Goal: Information Seeking & Learning: Learn about a topic

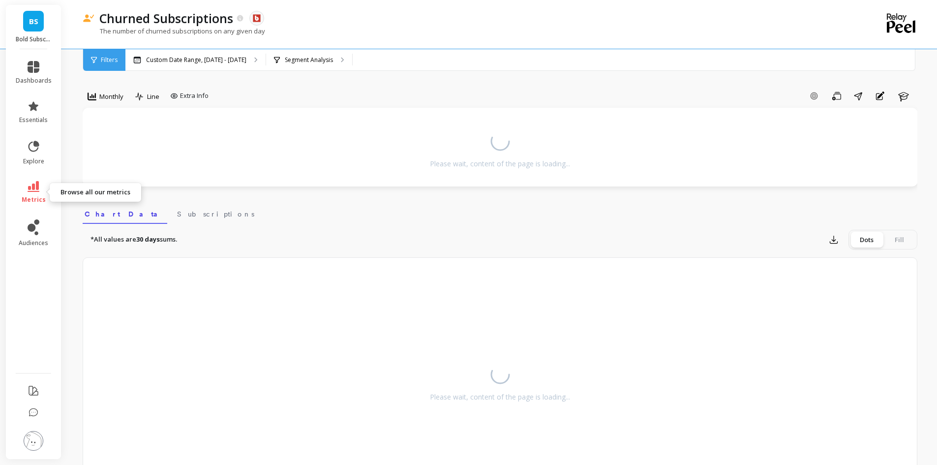
click at [39, 186] on icon at bounding box center [34, 186] width 12 height 11
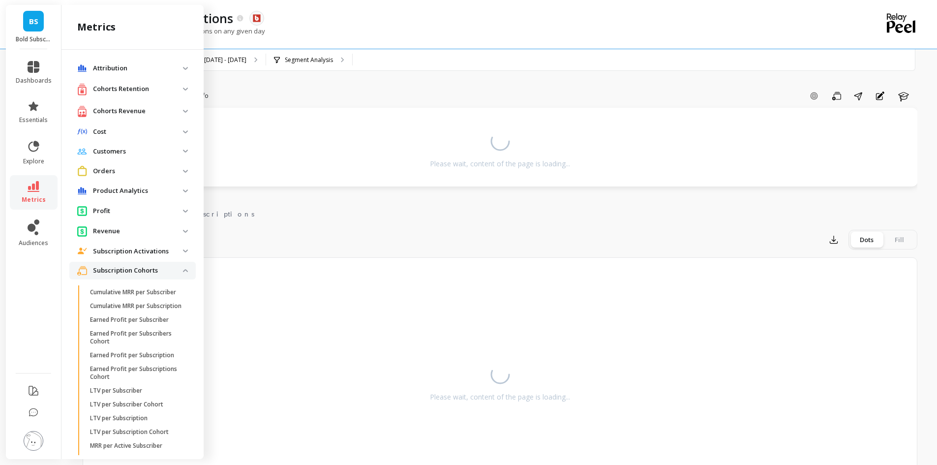
scroll to position [312, 0]
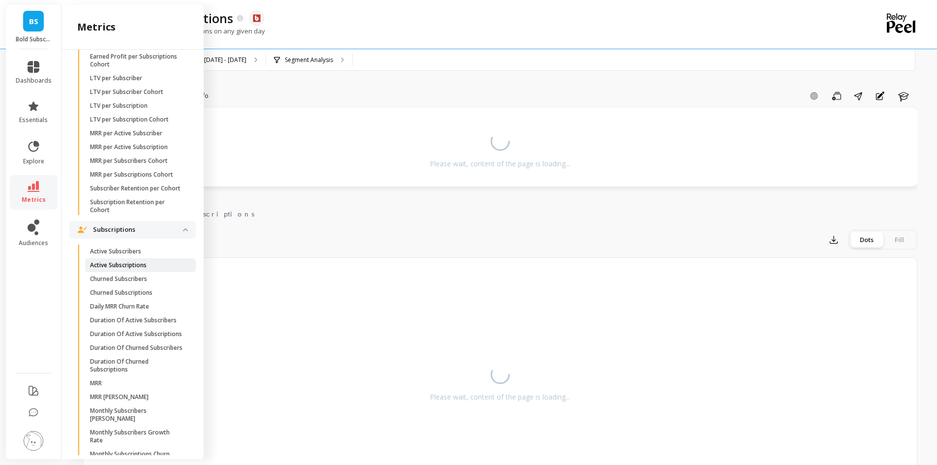
click at [138, 269] on p "Active Subscriptions" at bounding box center [118, 265] width 57 height 8
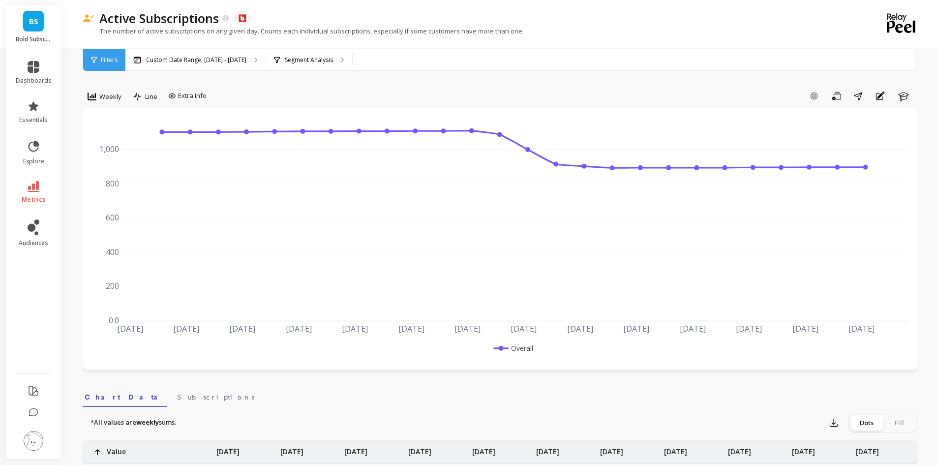
click at [37, 191] on icon at bounding box center [34, 186] width 12 height 11
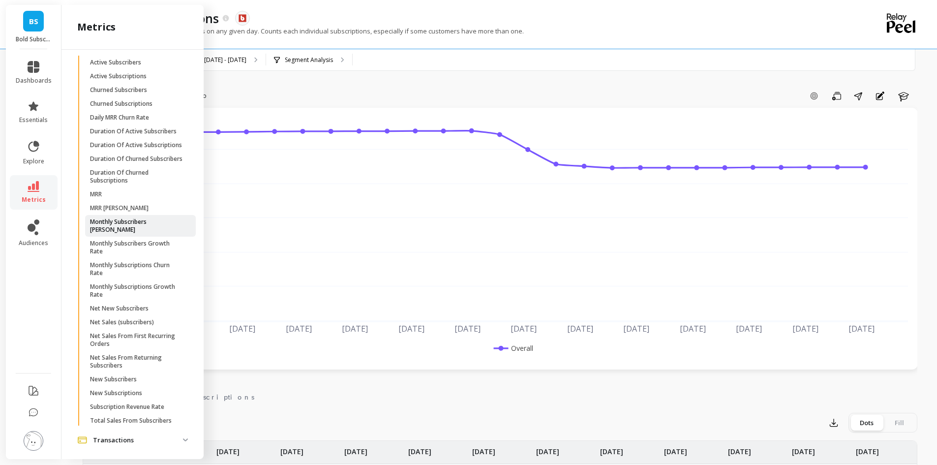
scroll to position [554, 0]
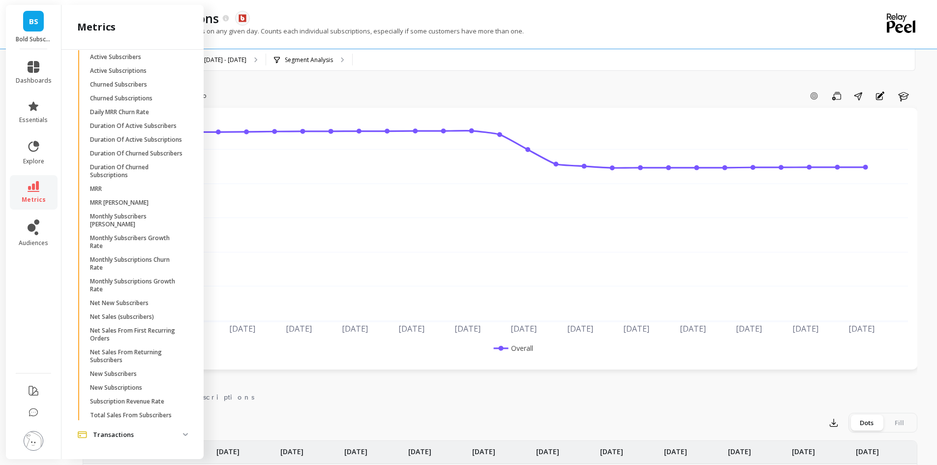
click at [135, 374] on p "New Subscribers" at bounding box center [113, 374] width 47 height 8
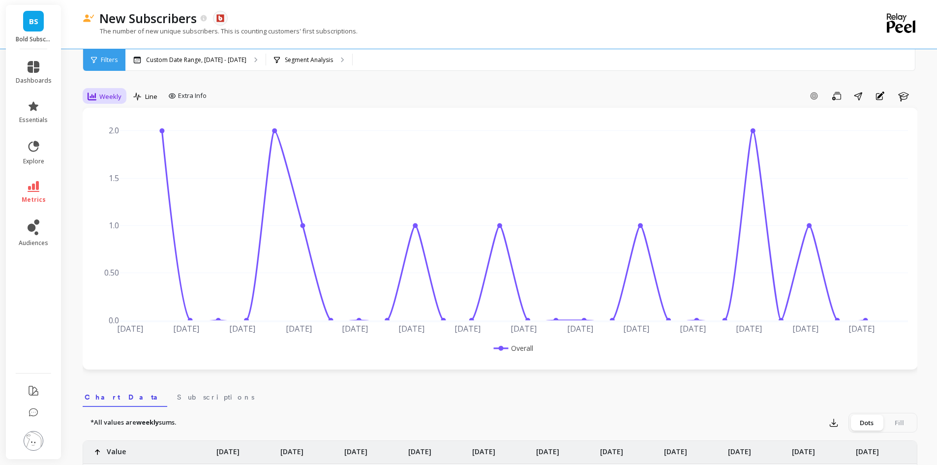
click at [107, 92] on span "Weekly" at bounding box center [110, 96] width 22 height 9
click at [117, 180] on div "Monthly" at bounding box center [119, 174] width 68 height 17
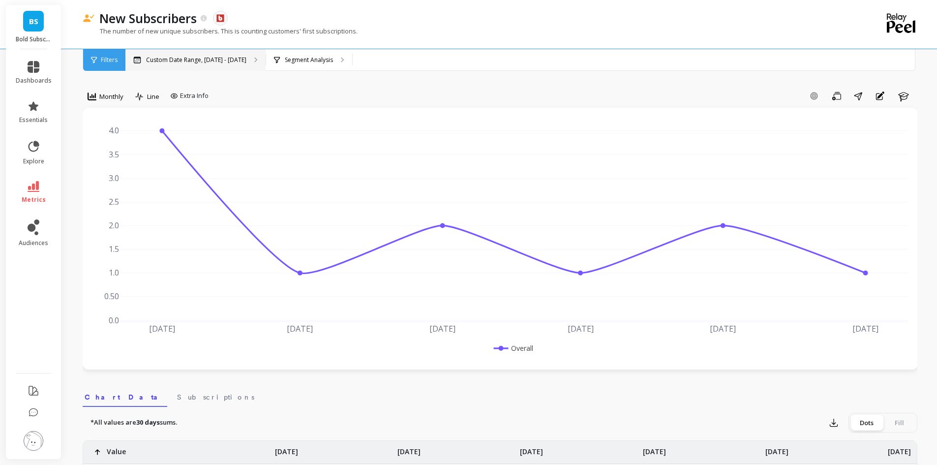
click at [200, 62] on p "Custom Date Range, [DATE] - [DATE]" at bounding box center [196, 60] width 100 height 8
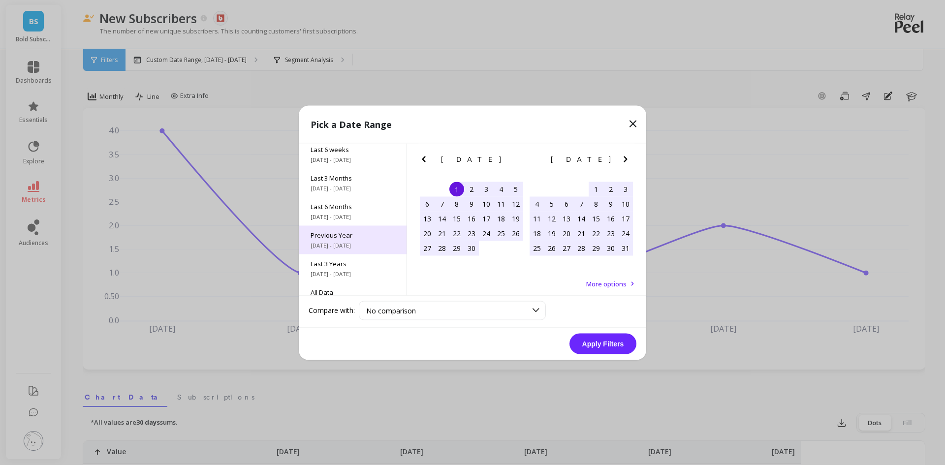
scroll to position [133, 0]
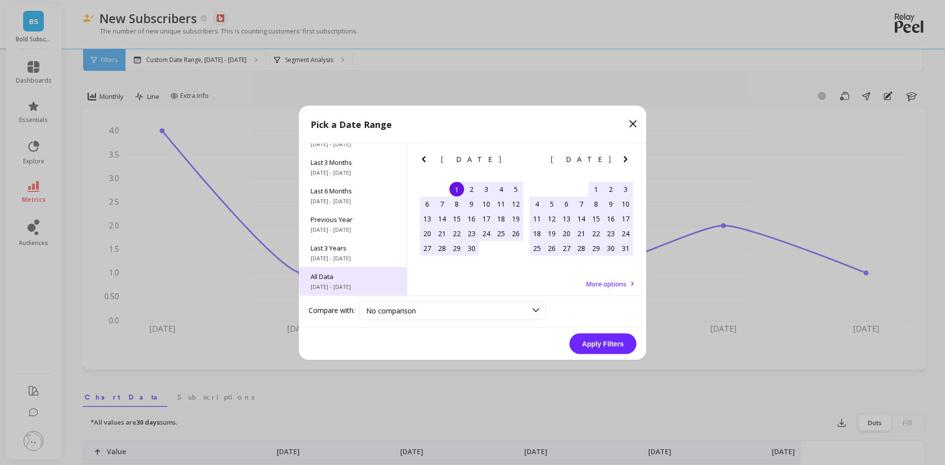
click at [337, 287] on span "[DATE] - [DATE]" at bounding box center [352, 286] width 84 height 8
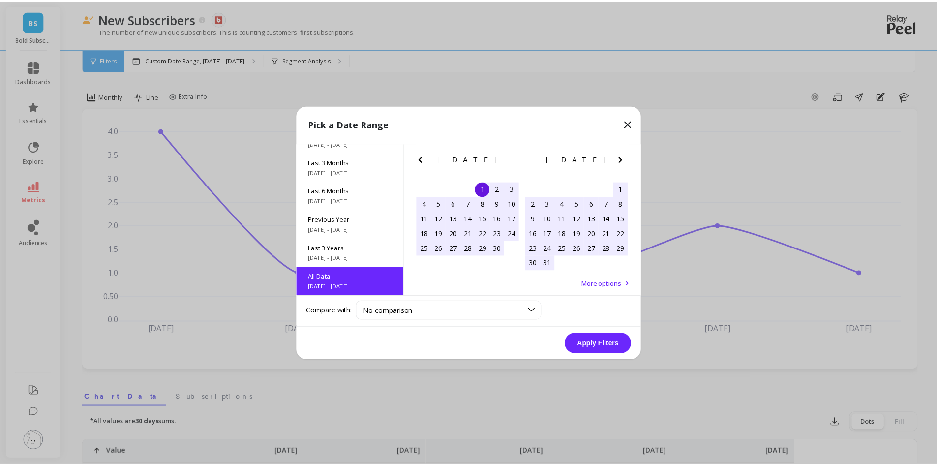
scroll to position [0, 0]
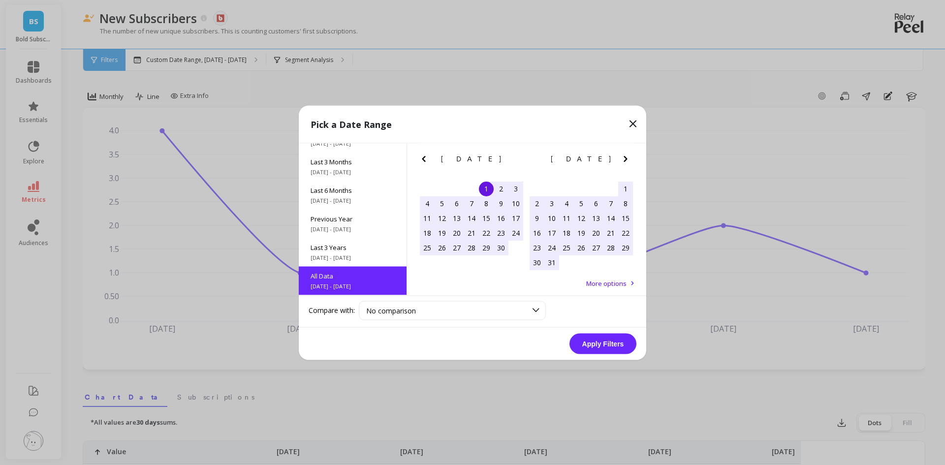
click at [582, 341] on button "Apply Filters" at bounding box center [602, 343] width 67 height 21
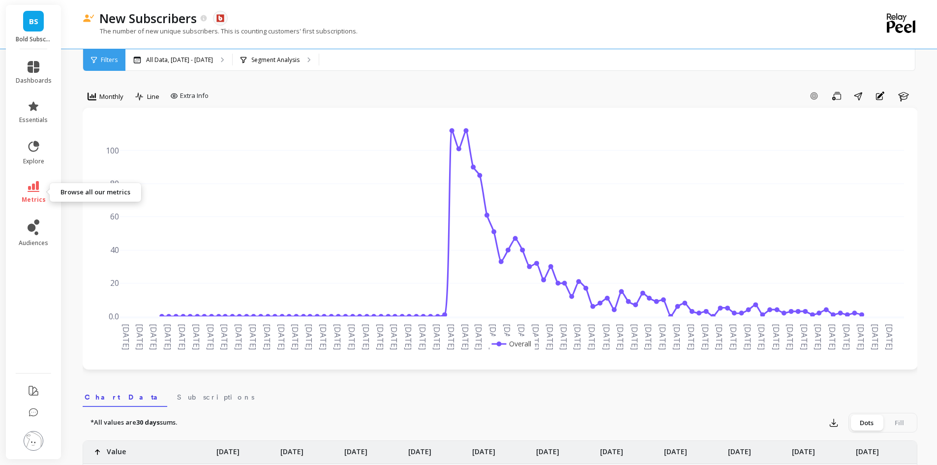
click at [31, 194] on link "metrics" at bounding box center [34, 192] width 36 height 23
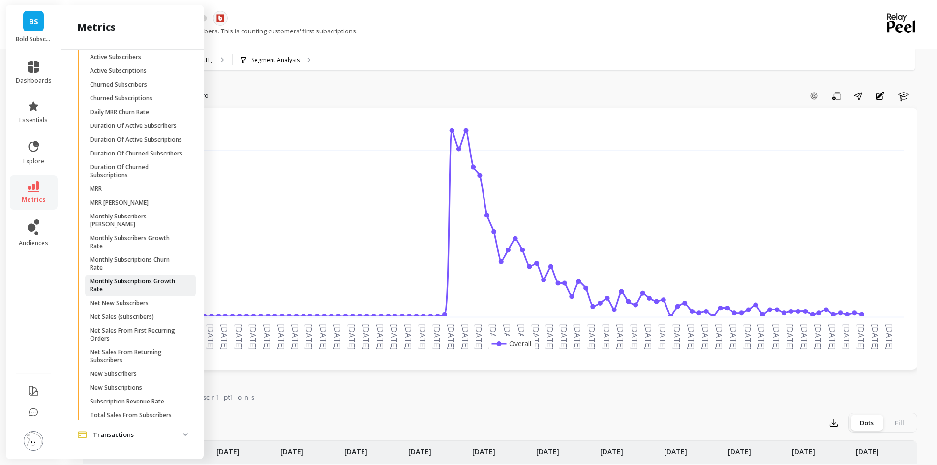
scroll to position [49, 0]
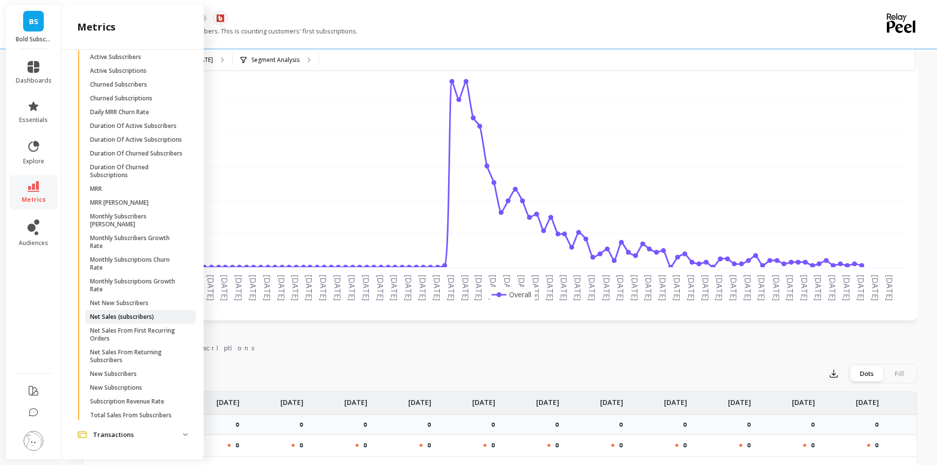
click at [138, 318] on p "Net Sales (subscribers)" at bounding box center [122, 317] width 64 height 8
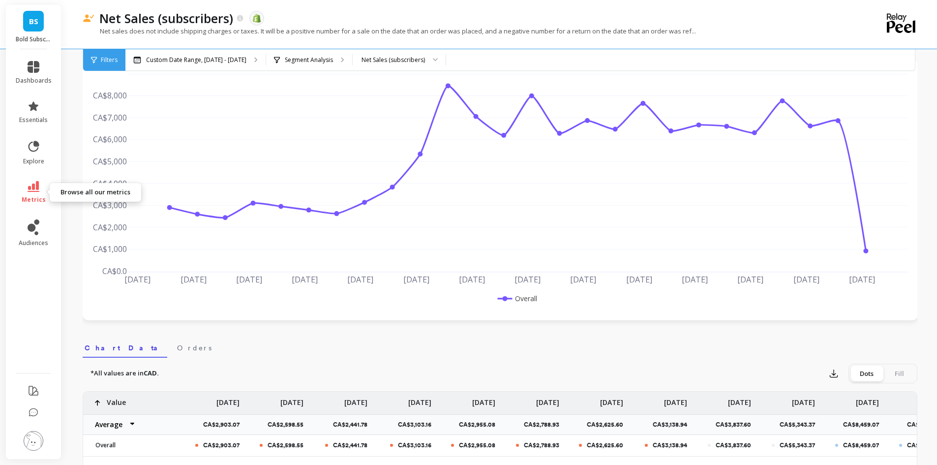
click at [25, 189] on link "metrics" at bounding box center [34, 192] width 36 height 23
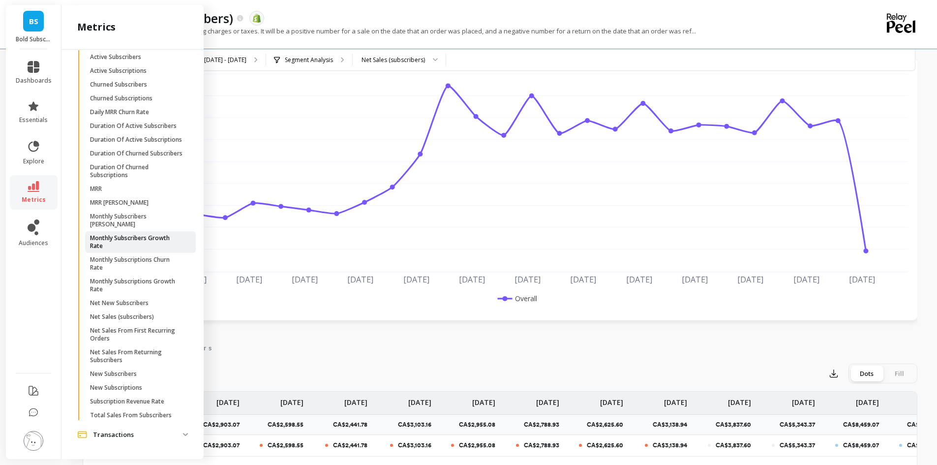
scroll to position [456, 0]
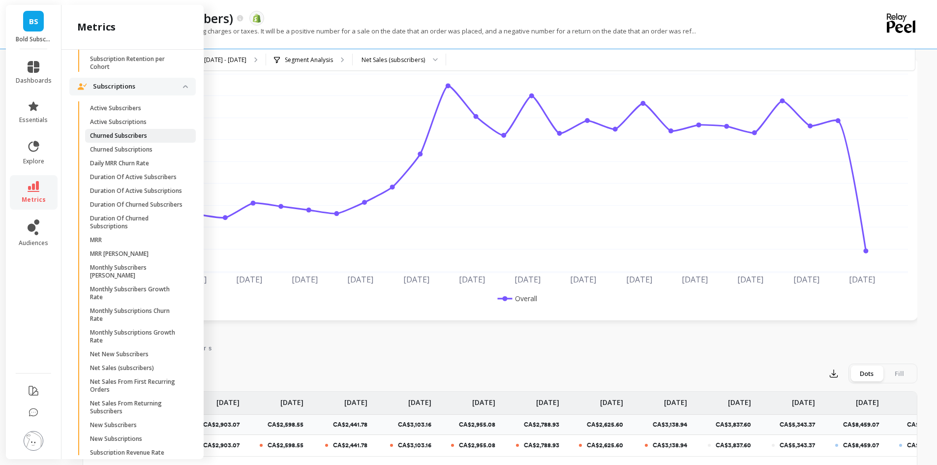
click at [147, 143] on link "Churned Subscribers" at bounding box center [140, 136] width 111 height 14
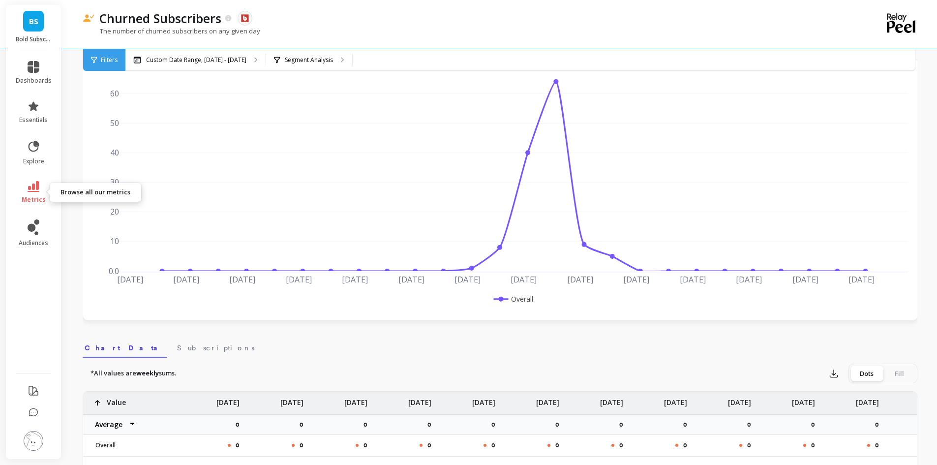
click at [35, 189] on icon at bounding box center [34, 186] width 12 height 11
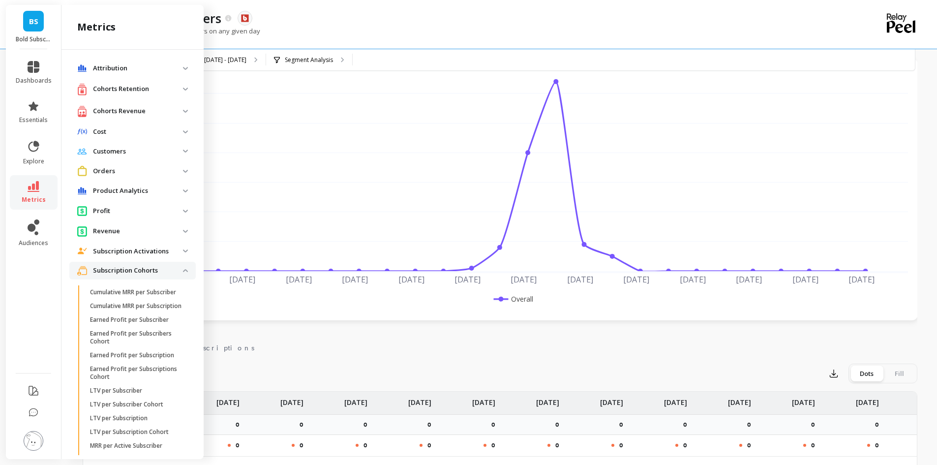
scroll to position [456, 0]
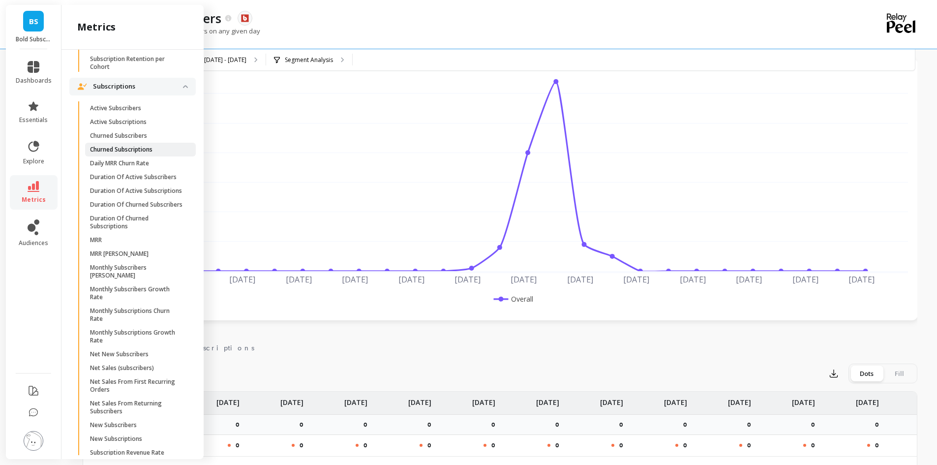
click at [121, 153] on p "Churned Subscriptions" at bounding box center [121, 150] width 62 height 8
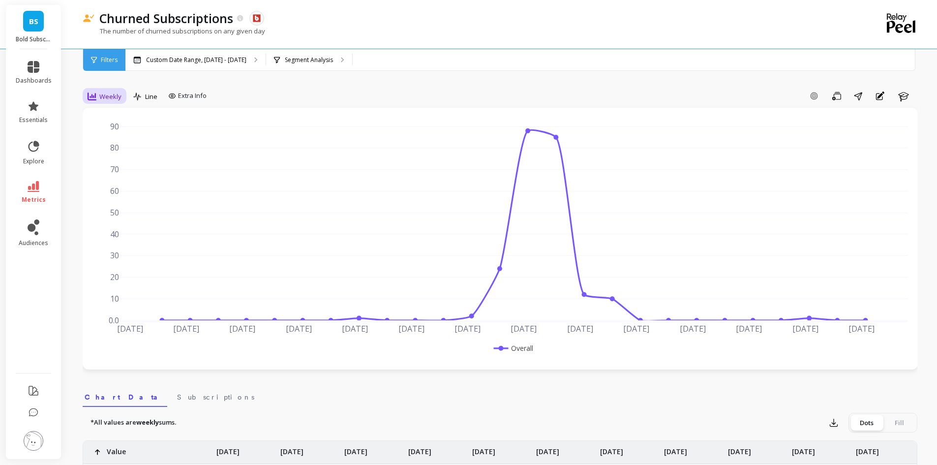
click at [118, 101] on span "Weekly" at bounding box center [110, 96] width 22 height 9
click at [120, 178] on div "Monthly" at bounding box center [119, 174] width 56 height 9
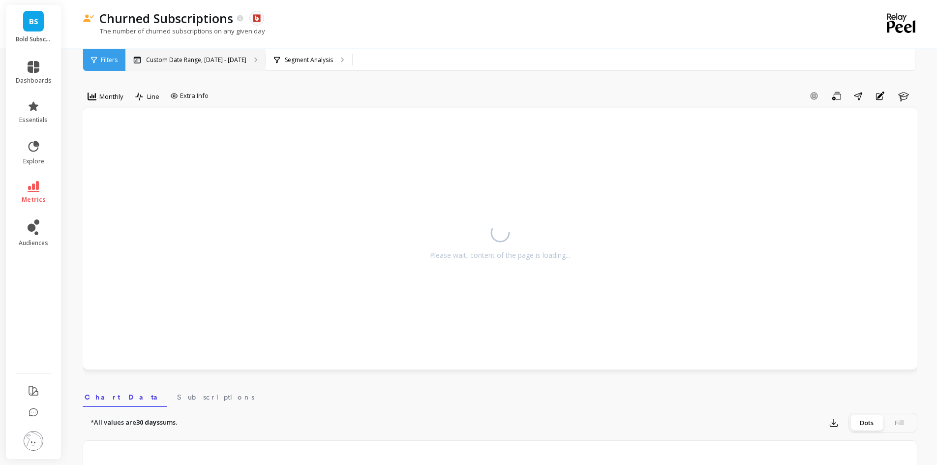
click at [215, 59] on p "Custom Date Range, [DATE] - [DATE]" at bounding box center [196, 60] width 100 height 8
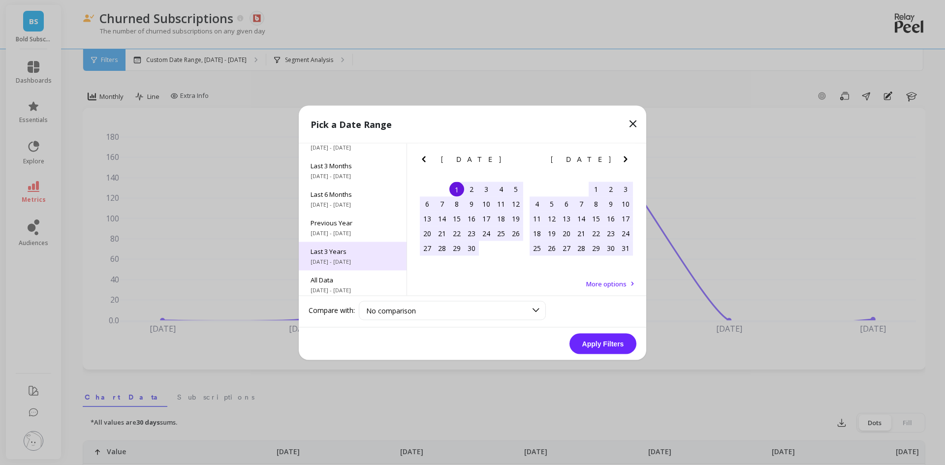
scroll to position [133, 0]
click at [349, 279] on span "All Data" at bounding box center [352, 276] width 84 height 9
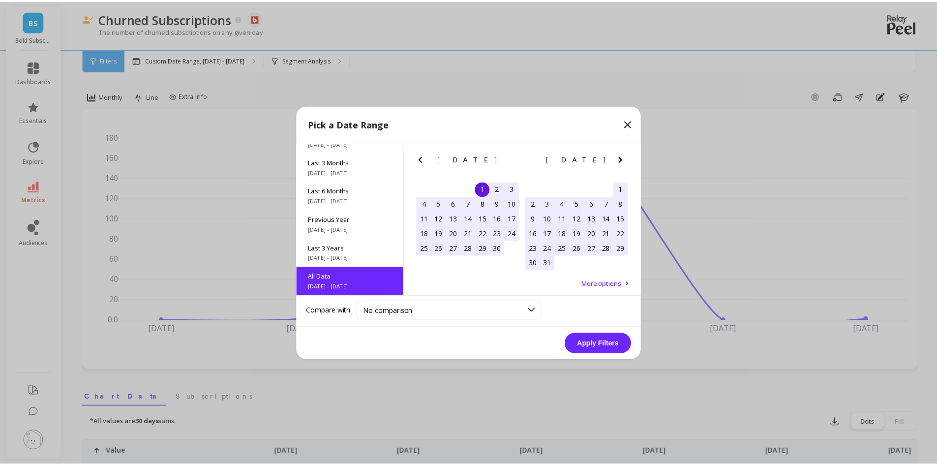
scroll to position [0, 0]
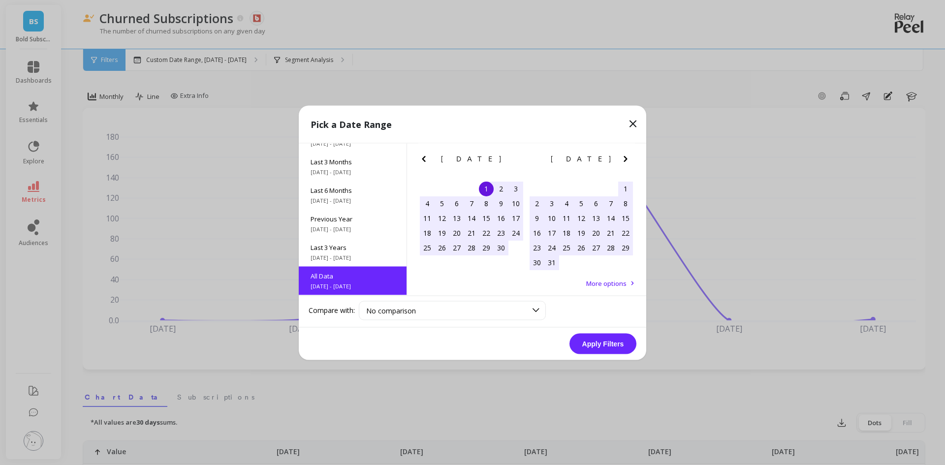
click at [605, 346] on button "Apply Filters" at bounding box center [602, 343] width 67 height 21
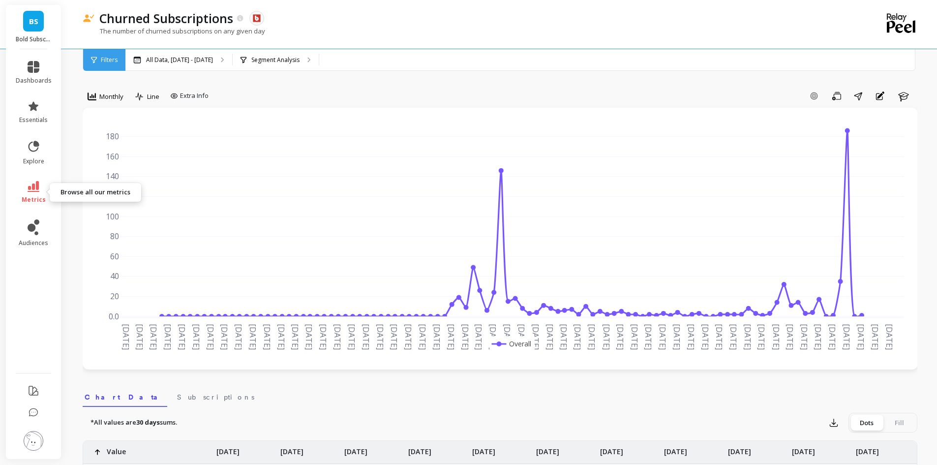
click at [44, 189] on link "metrics" at bounding box center [34, 192] width 36 height 23
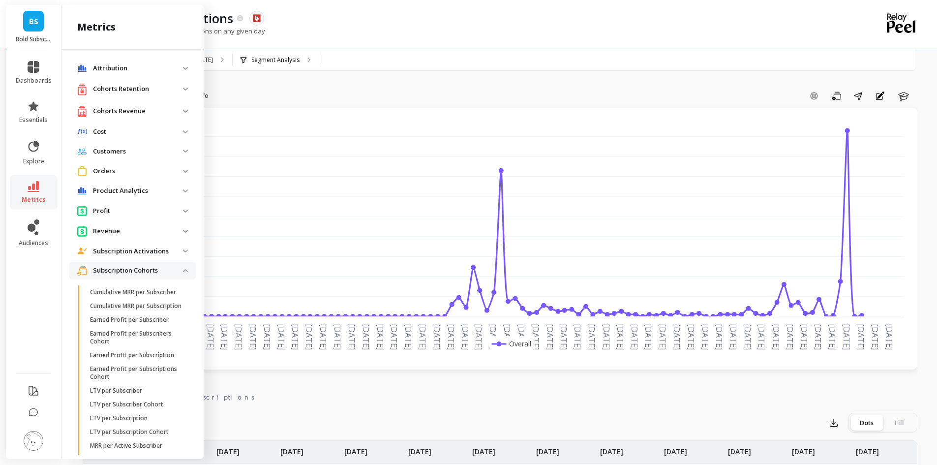
scroll to position [456, 0]
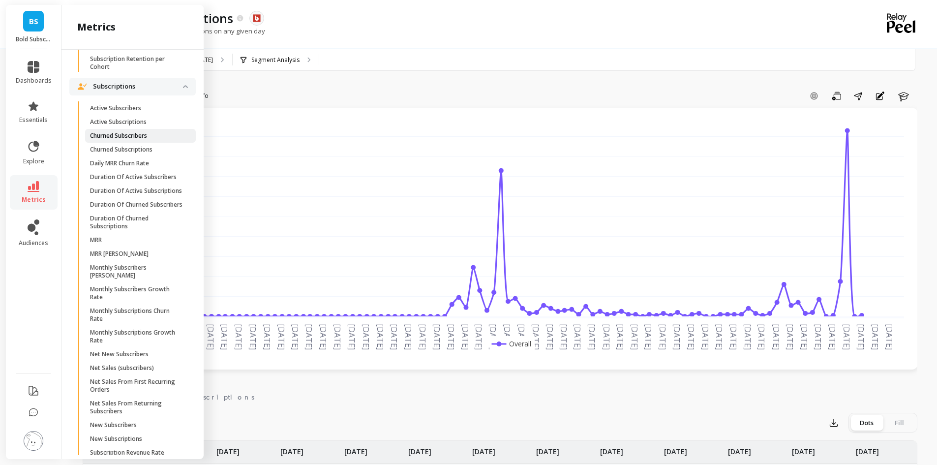
click at [146, 140] on p "Churned Subscribers" at bounding box center [118, 136] width 57 height 8
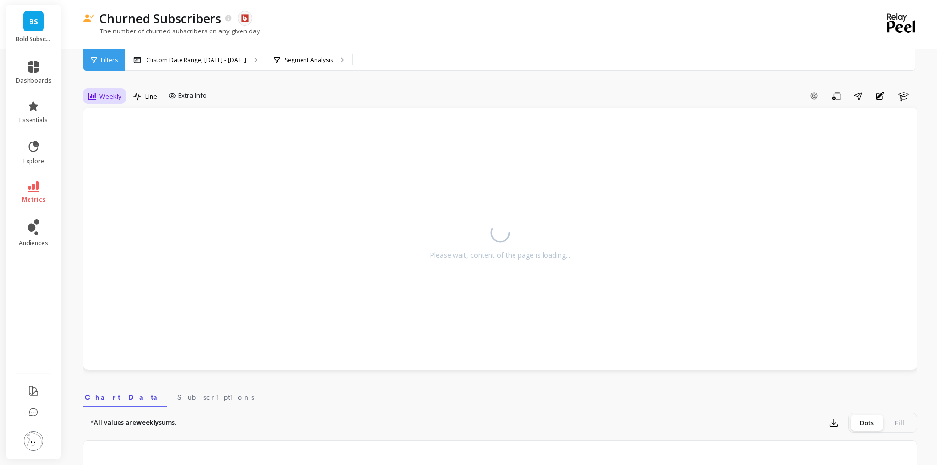
click at [99, 95] on div "Weekly" at bounding box center [105, 97] width 34 height 12
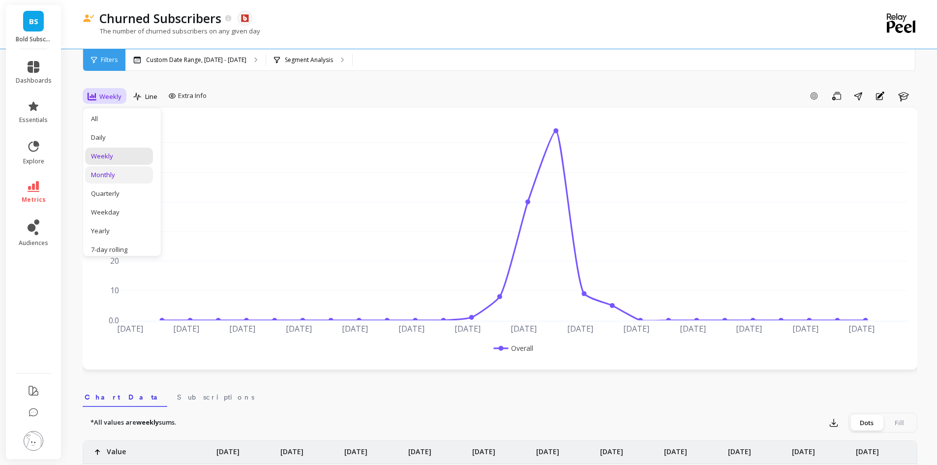
click at [112, 173] on div "Monthly" at bounding box center [119, 174] width 56 height 9
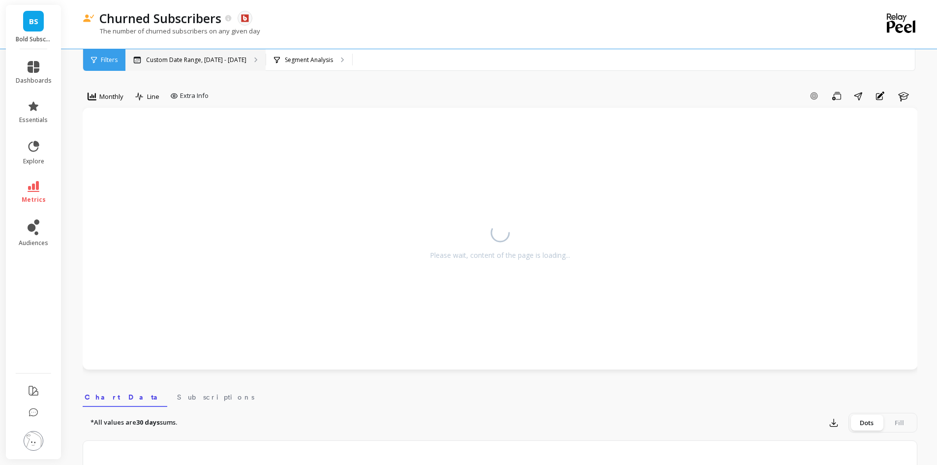
click at [195, 61] on p "Custom Date Range, [DATE] - [DATE]" at bounding box center [196, 60] width 100 height 8
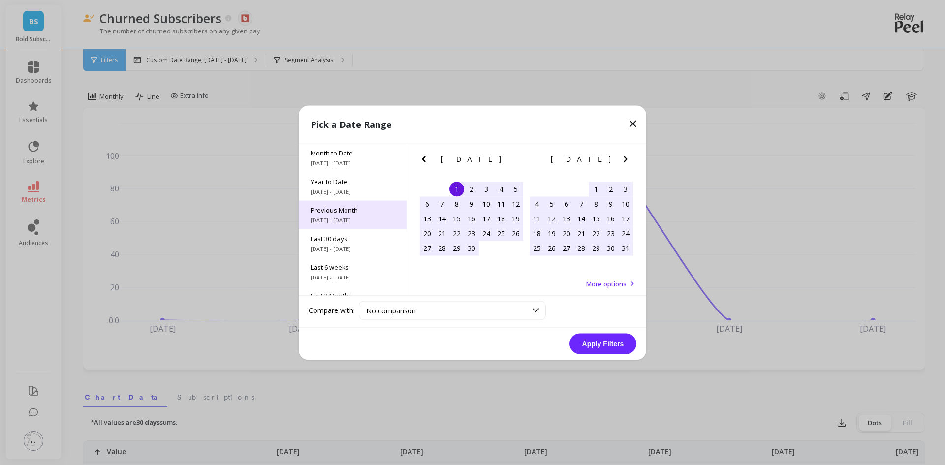
scroll to position [133, 0]
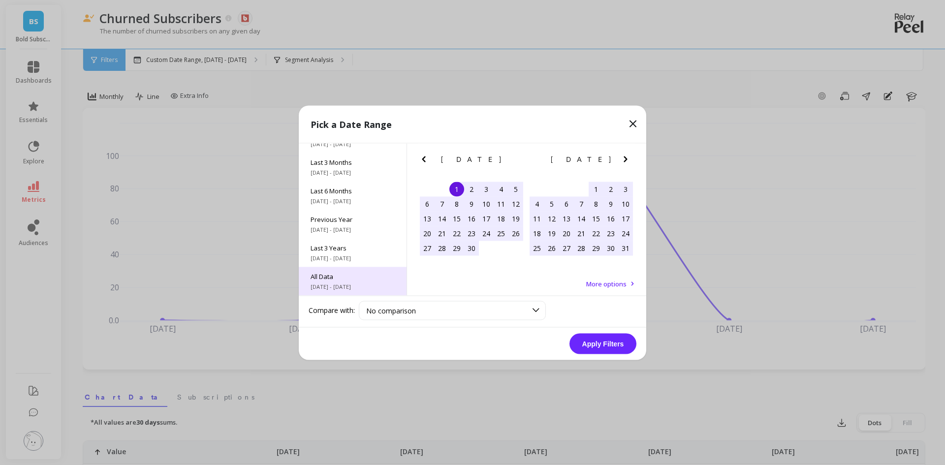
click at [338, 278] on span "All Data" at bounding box center [352, 276] width 84 height 9
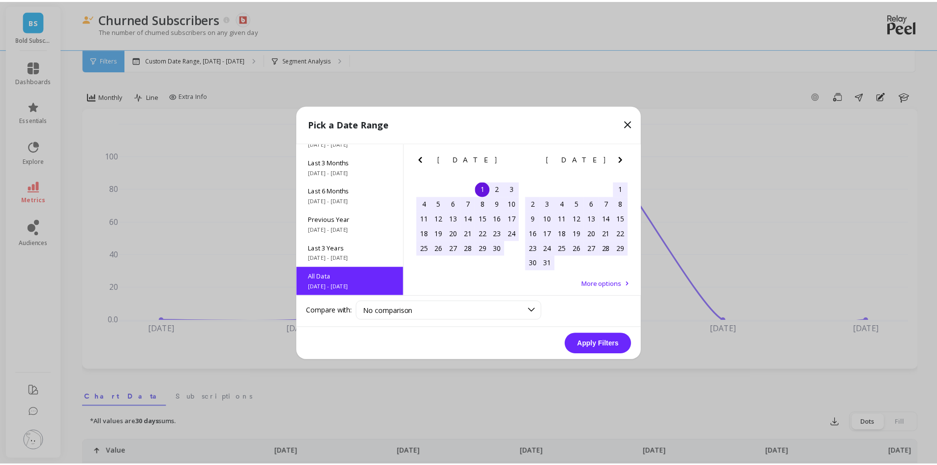
scroll to position [0, 0]
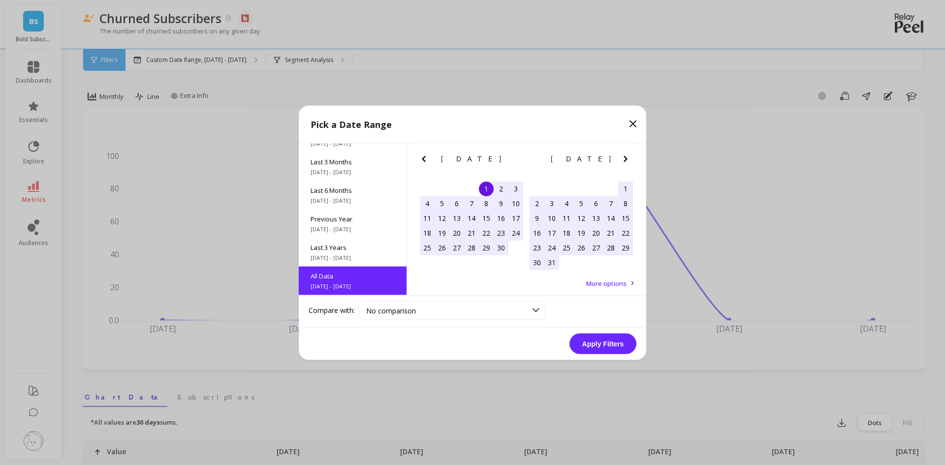
click at [602, 347] on button "Apply Filters" at bounding box center [602, 343] width 67 height 21
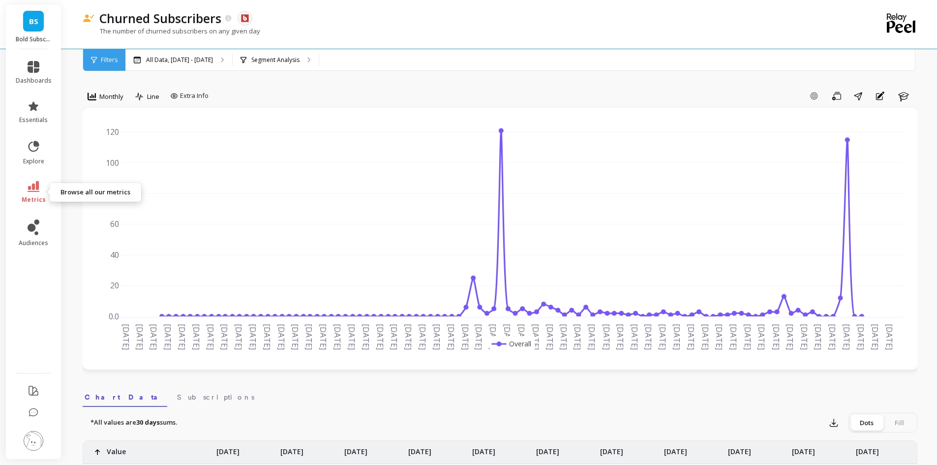
click at [24, 188] on link "metrics" at bounding box center [34, 192] width 36 height 23
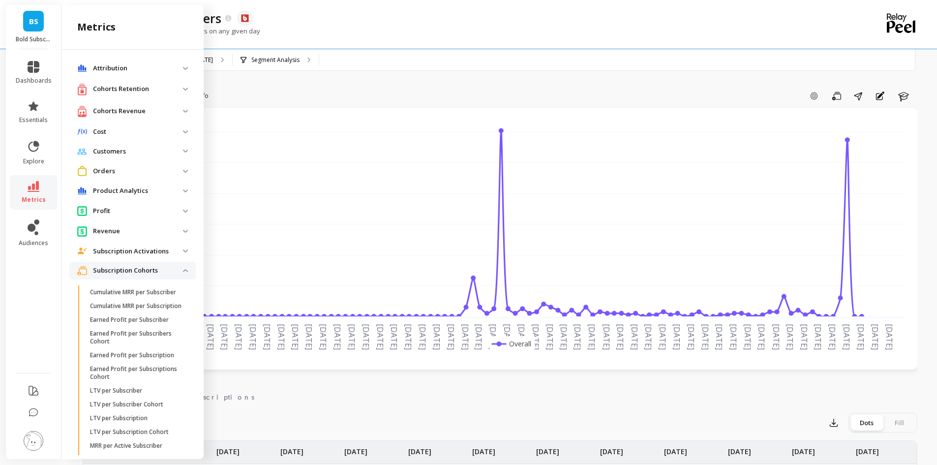
scroll to position [456, 0]
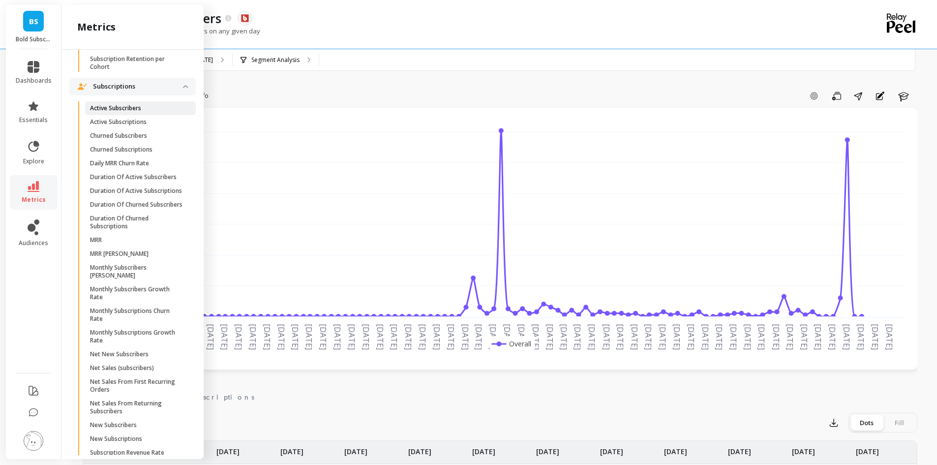
click at [152, 112] on span "Active Subscribers" at bounding box center [137, 108] width 94 height 8
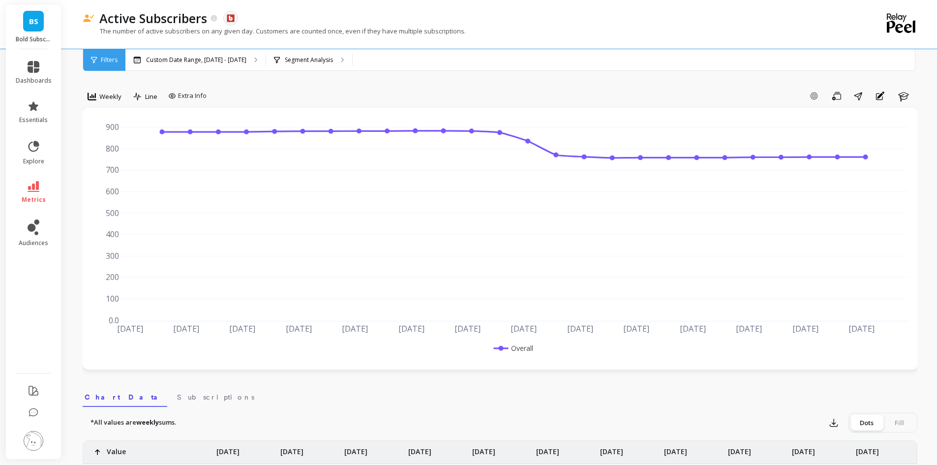
click at [35, 187] on icon at bounding box center [34, 186] width 12 height 11
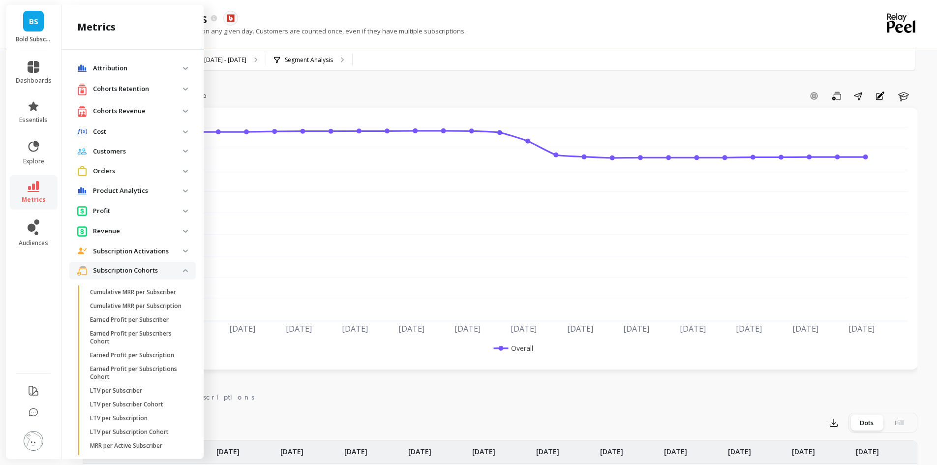
scroll to position [456, 0]
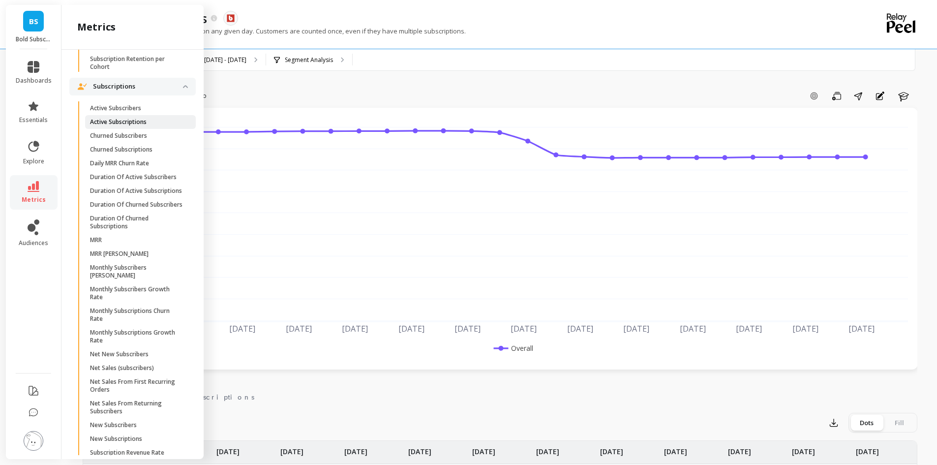
click at [134, 126] on p "Active Subscriptions" at bounding box center [118, 122] width 57 height 8
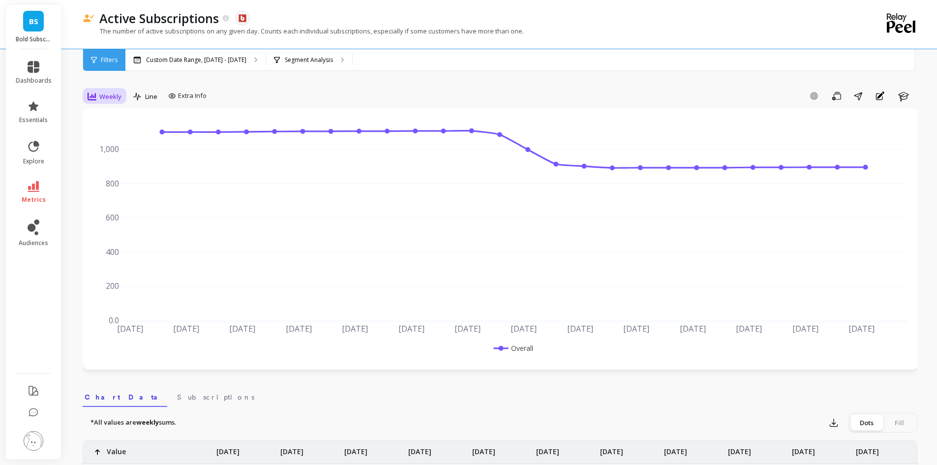
click at [113, 99] on span "Weekly" at bounding box center [110, 96] width 22 height 9
click at [123, 177] on div "Monthly" at bounding box center [119, 174] width 56 height 9
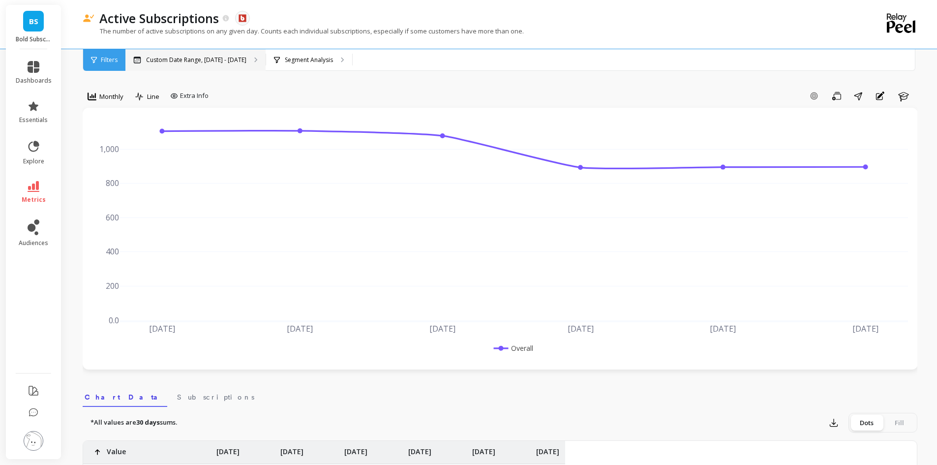
click at [190, 55] on div "Custom Date Range, [DATE] - [DATE]" at bounding box center [195, 60] width 140 height 22
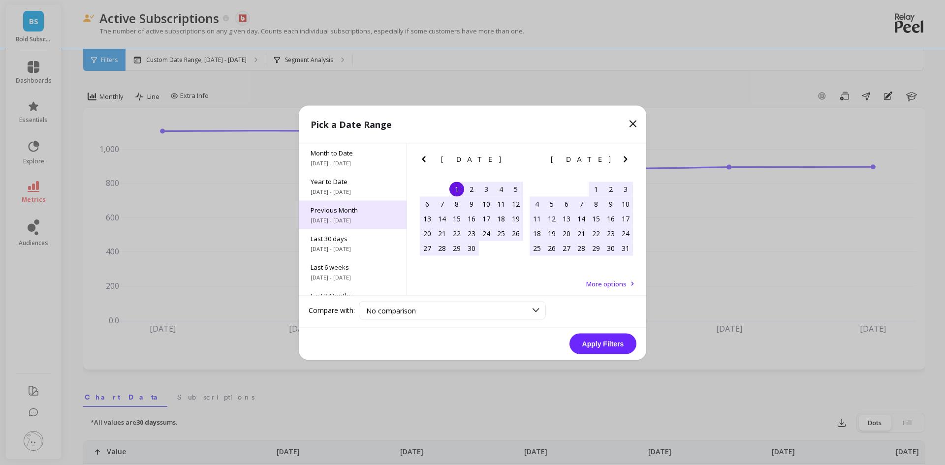
scroll to position [133, 0]
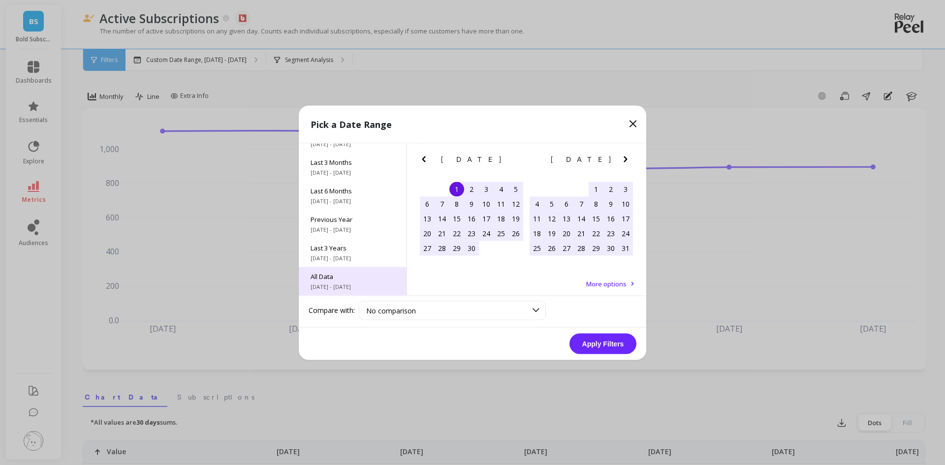
click at [338, 281] on div "All Data 6/1/2017 - 9/30/2025" at bounding box center [353, 281] width 108 height 29
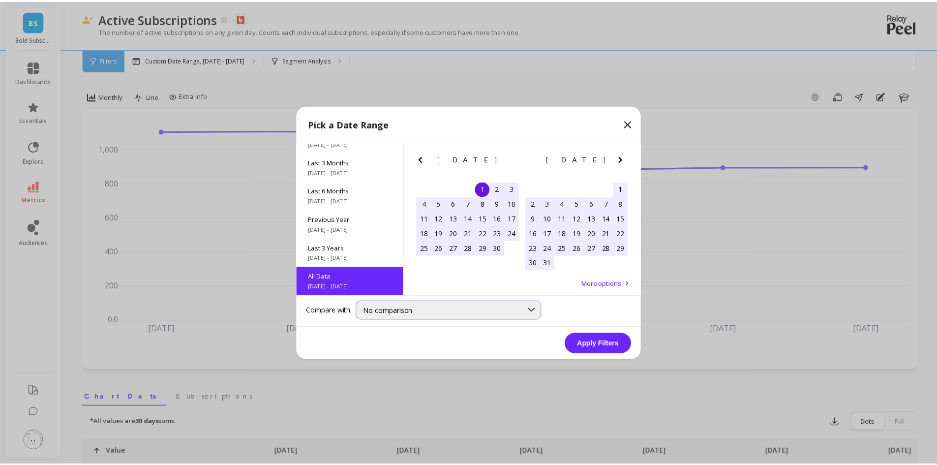
scroll to position [0, 0]
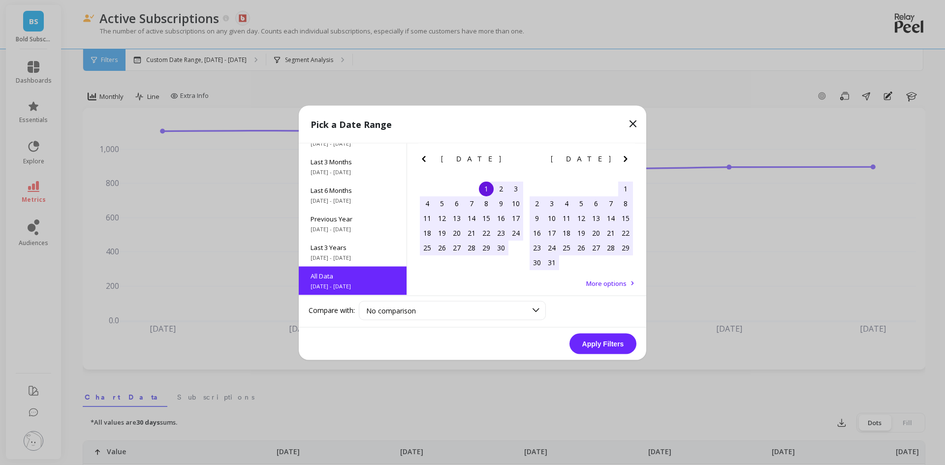
click at [612, 340] on button "Apply Filters" at bounding box center [602, 343] width 67 height 21
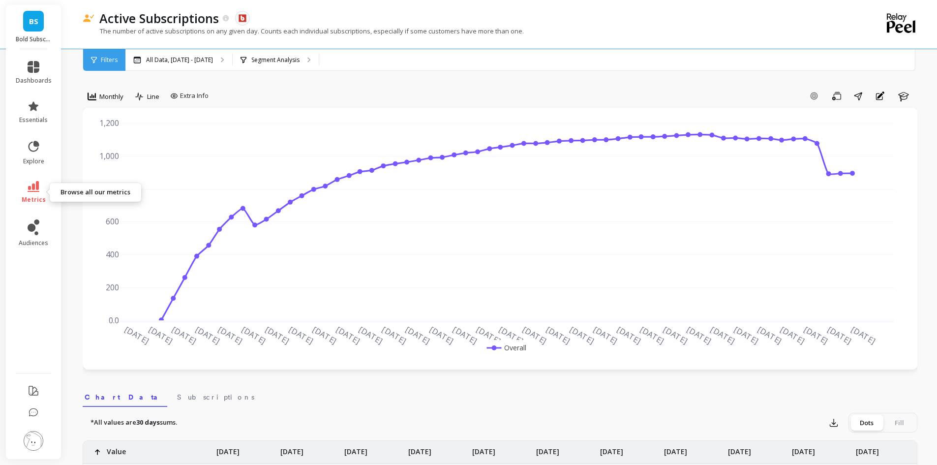
click at [38, 196] on span "metrics" at bounding box center [34, 200] width 24 height 8
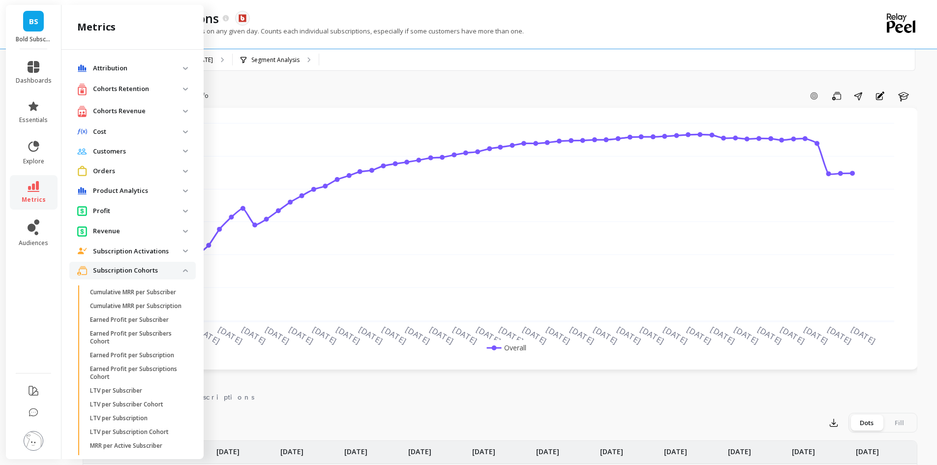
scroll to position [456, 0]
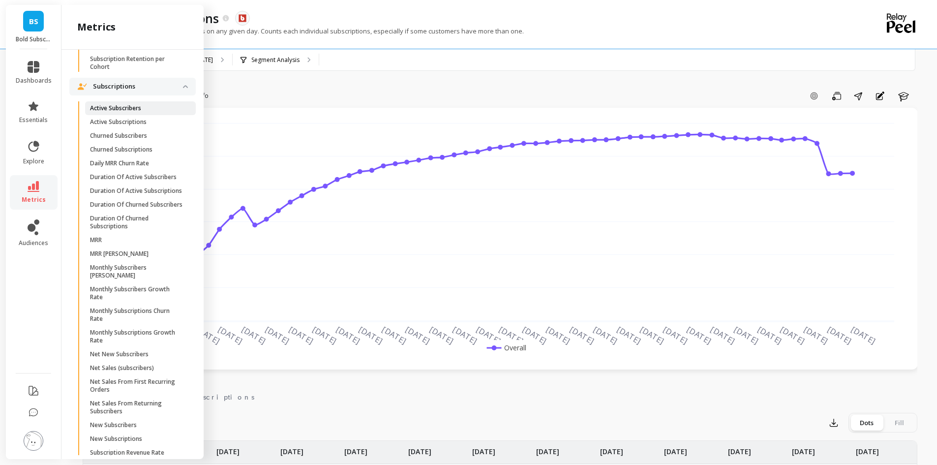
click at [117, 112] on p "Active Subscribers" at bounding box center [115, 108] width 51 height 8
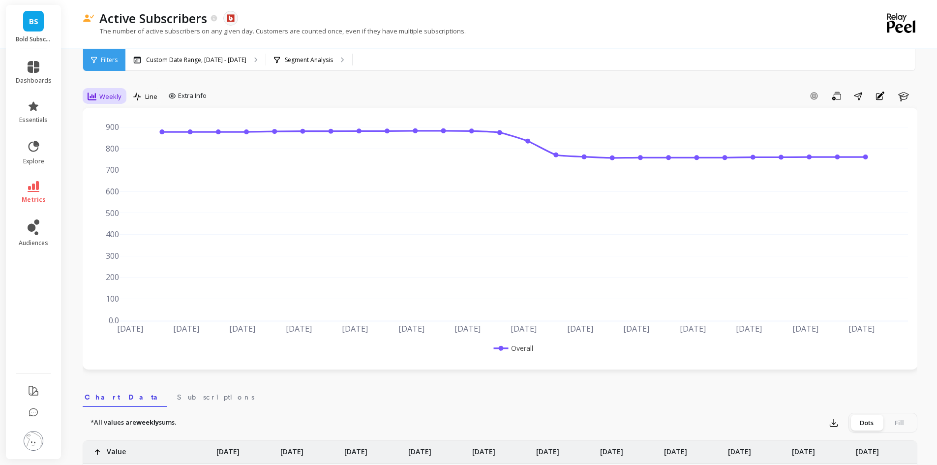
click at [120, 97] on span "Weekly" at bounding box center [110, 96] width 22 height 9
click at [122, 174] on div "Monthly" at bounding box center [119, 174] width 56 height 9
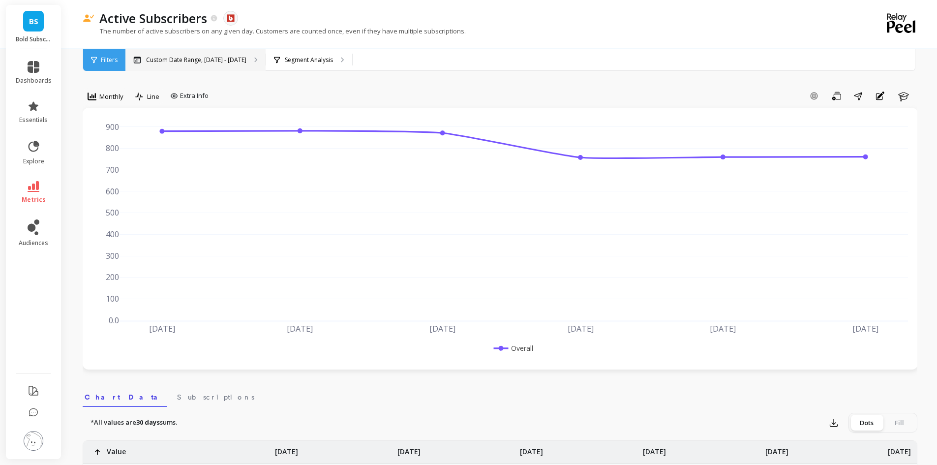
click at [168, 67] on div "Custom Date Range, [DATE] - [DATE]" at bounding box center [195, 60] width 140 height 22
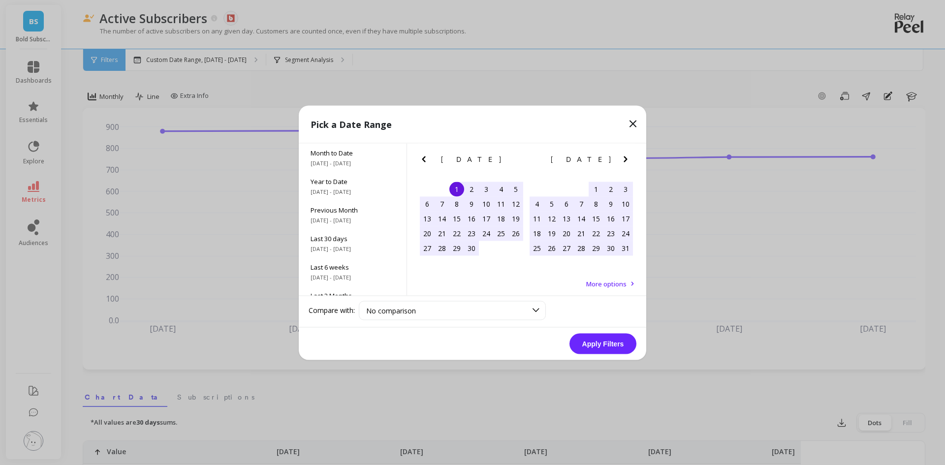
scroll to position [133, 0]
click at [340, 274] on span "All Data" at bounding box center [352, 276] width 84 height 9
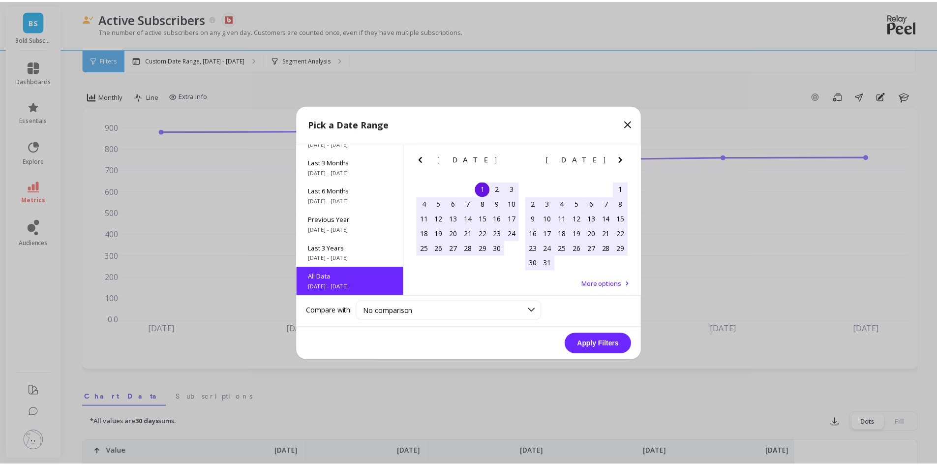
scroll to position [0, 0]
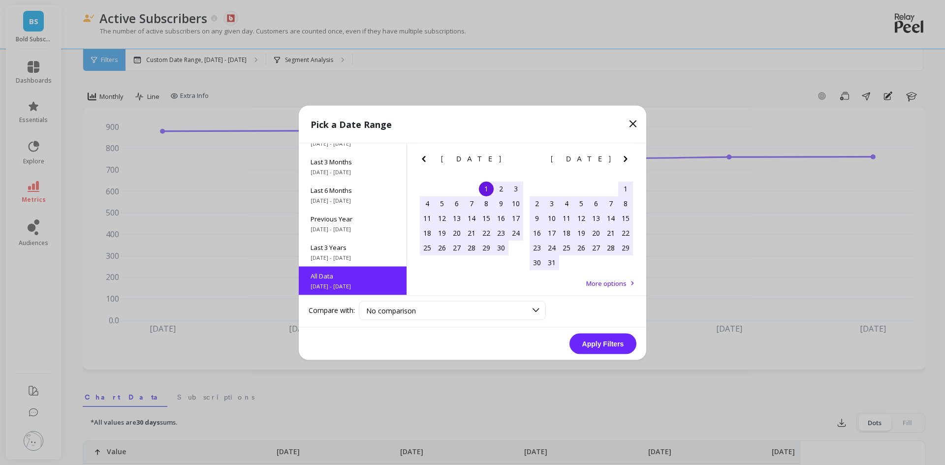
click at [595, 346] on button "Apply Filters" at bounding box center [602, 343] width 67 height 21
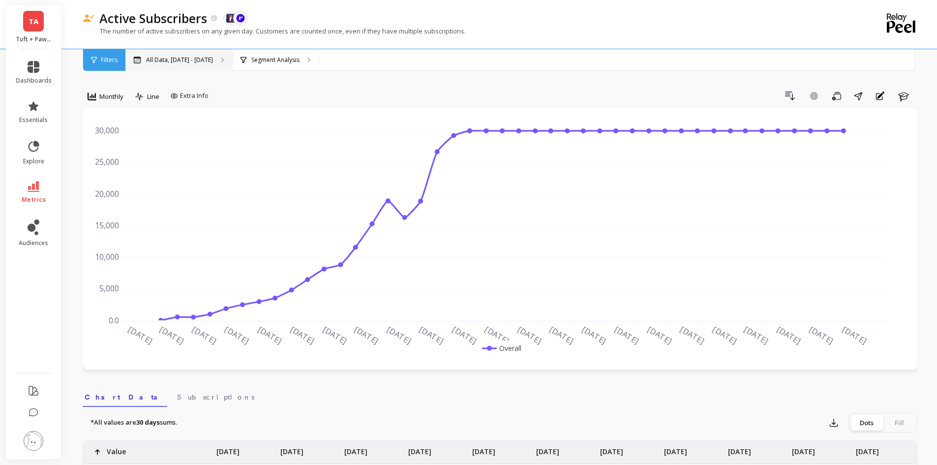
click at [213, 63] on p "All Data, Jun 1, 2017 - Sep 30, 2025" at bounding box center [179, 60] width 67 height 8
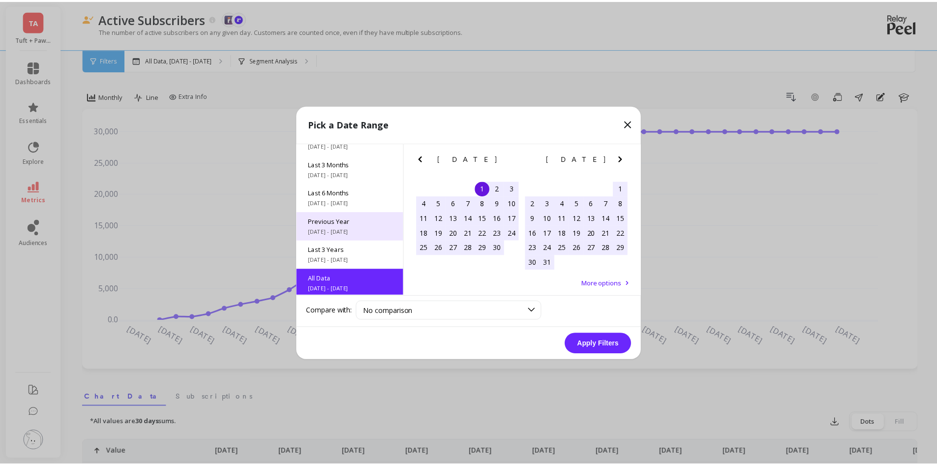
scroll to position [133, 0]
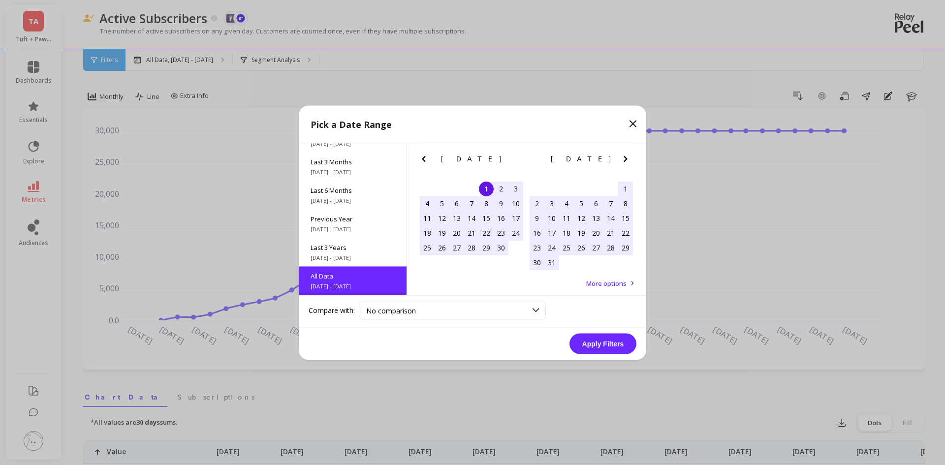
click at [633, 121] on icon at bounding box center [633, 124] width 12 height 12
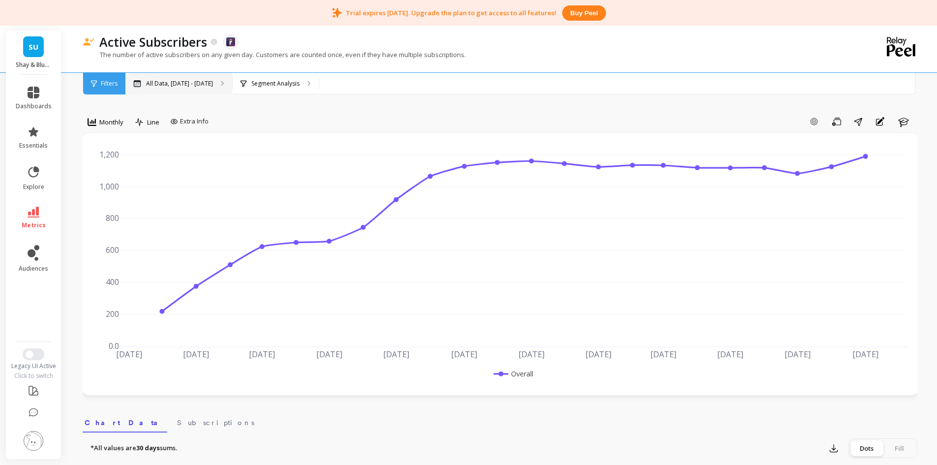
click at [196, 85] on p "All Data, Jun 1, 2017 - Sep 30, 2025" at bounding box center [179, 84] width 67 height 8
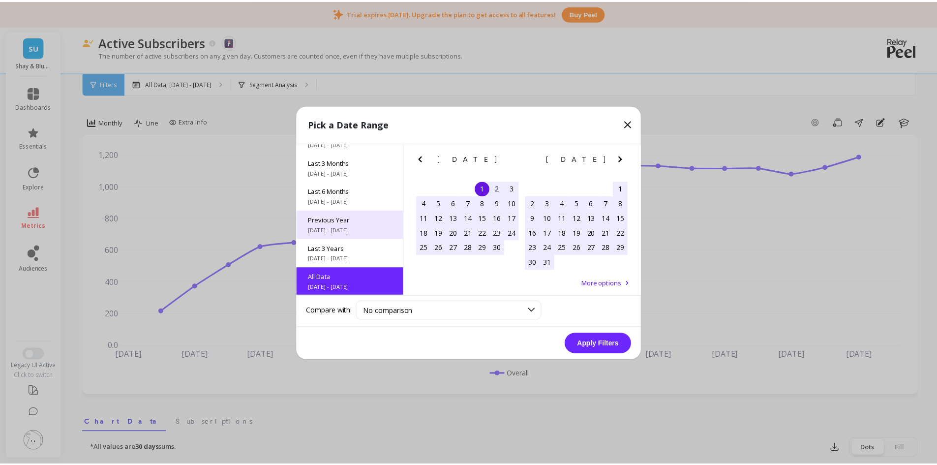
scroll to position [133, 0]
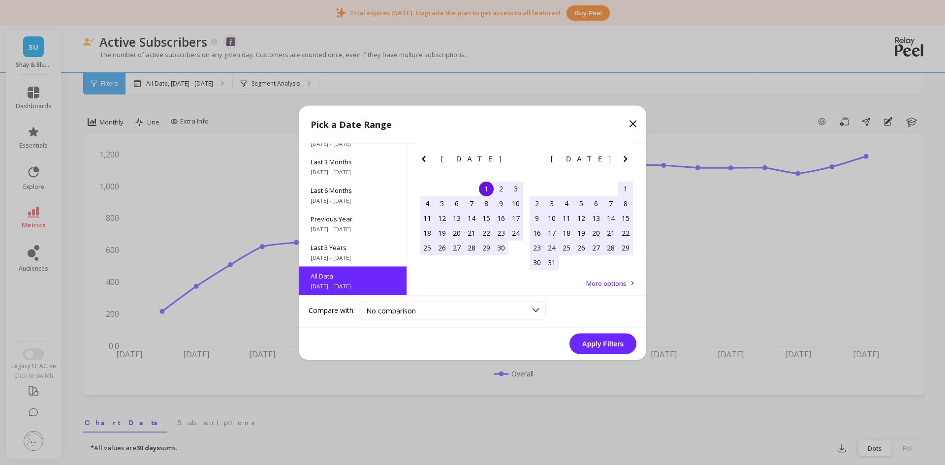
click at [622, 345] on button "Apply Filters" at bounding box center [602, 343] width 67 height 21
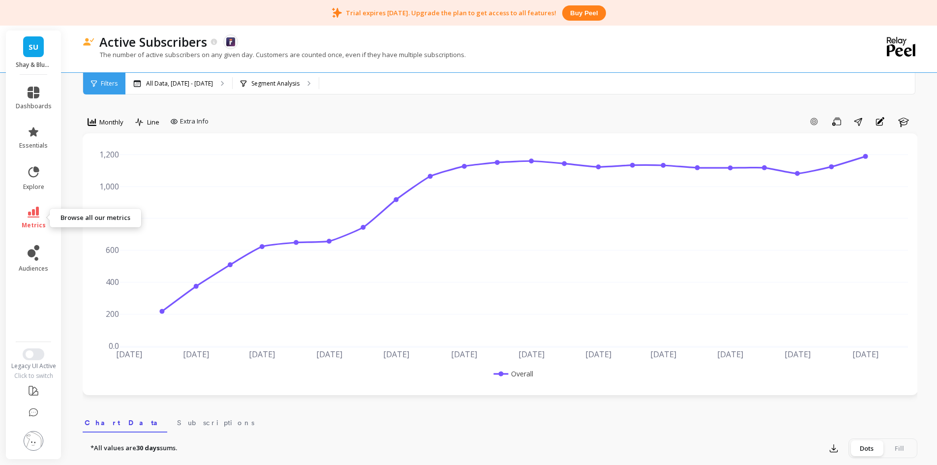
click at [36, 219] on link "metrics" at bounding box center [34, 218] width 36 height 23
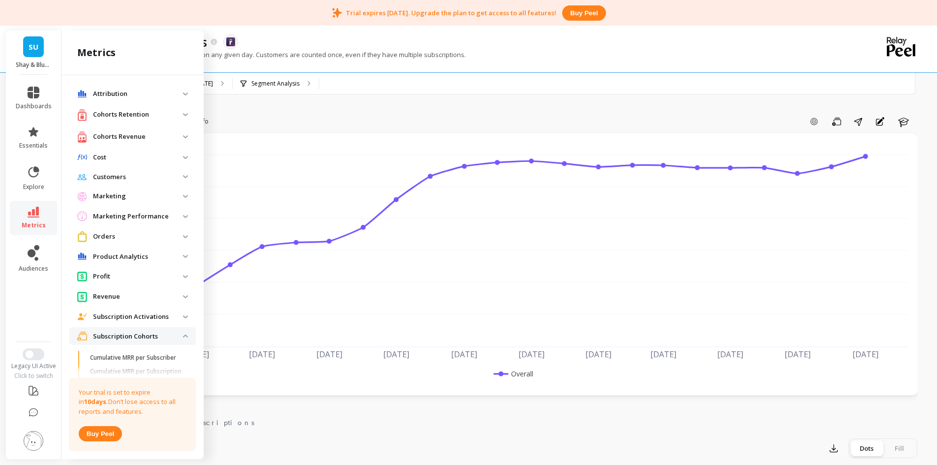
scroll to position [456, 0]
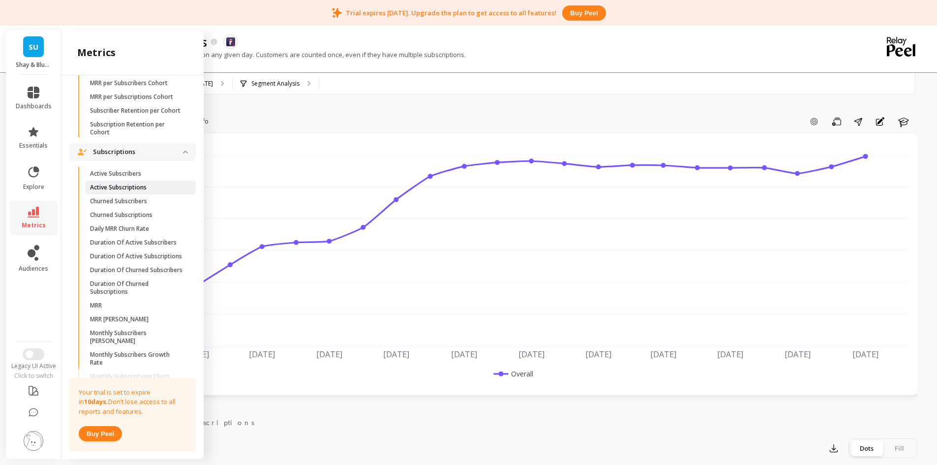
click at [133, 191] on p "Active Subscriptions" at bounding box center [118, 188] width 57 height 8
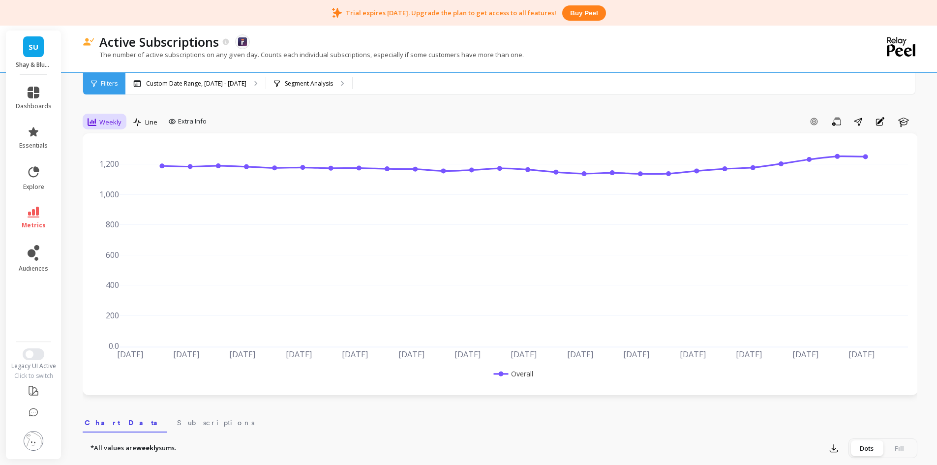
click at [96, 119] on div "Weekly" at bounding box center [105, 122] width 34 height 12
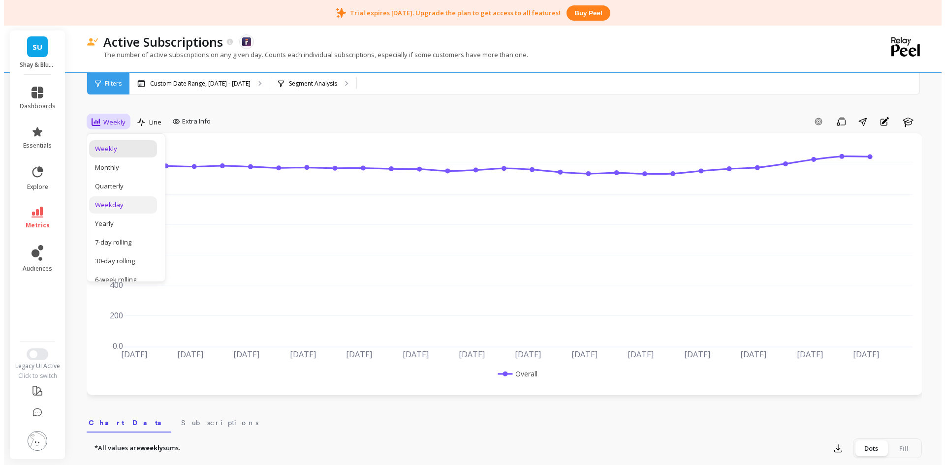
scroll to position [49, 0]
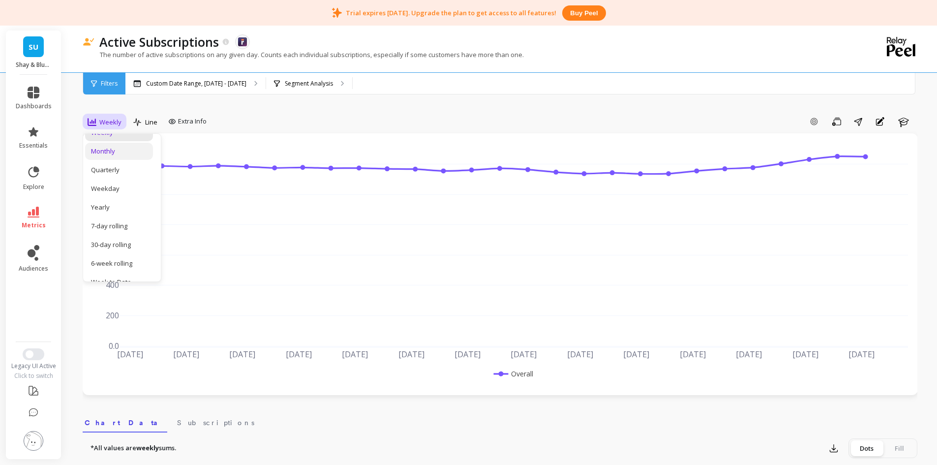
click at [114, 151] on div "Monthly" at bounding box center [119, 151] width 56 height 9
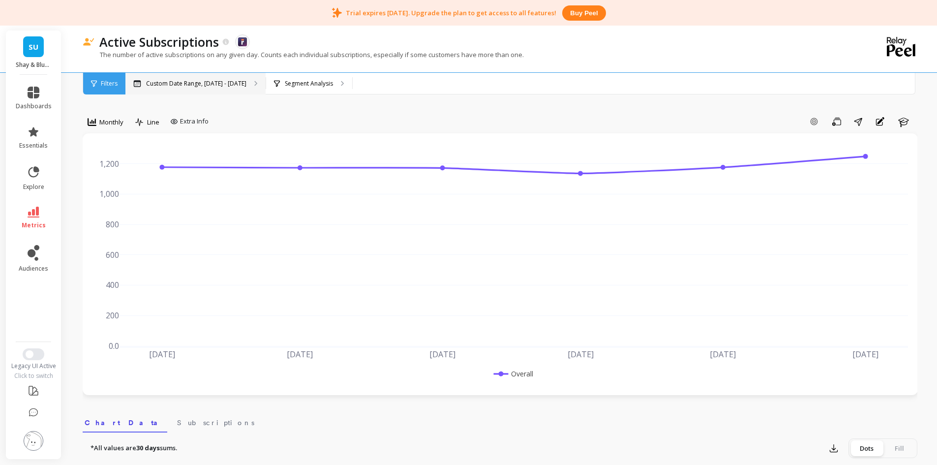
click at [205, 87] on p "Custom Date Range, [DATE] - [DATE]" at bounding box center [196, 84] width 100 height 8
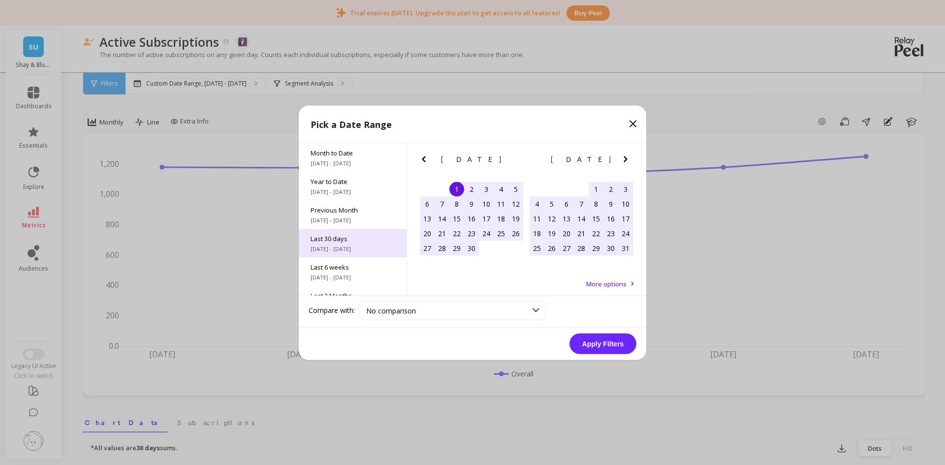
scroll to position [133, 0]
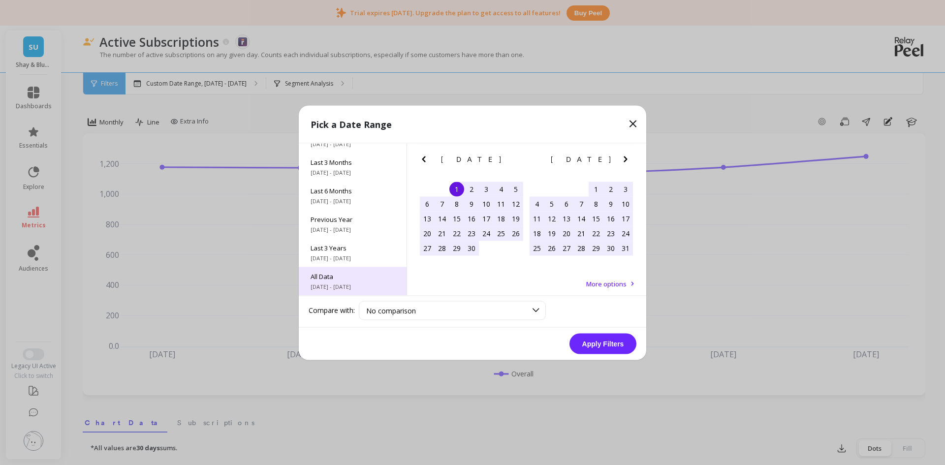
click at [360, 277] on span "All Data" at bounding box center [352, 276] width 84 height 9
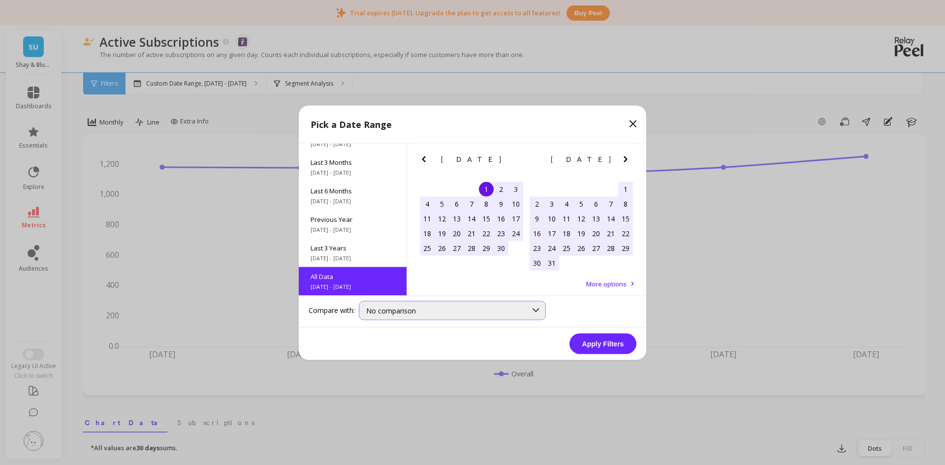
scroll to position [0, 0]
click at [595, 339] on button "Apply Filters" at bounding box center [602, 343] width 67 height 21
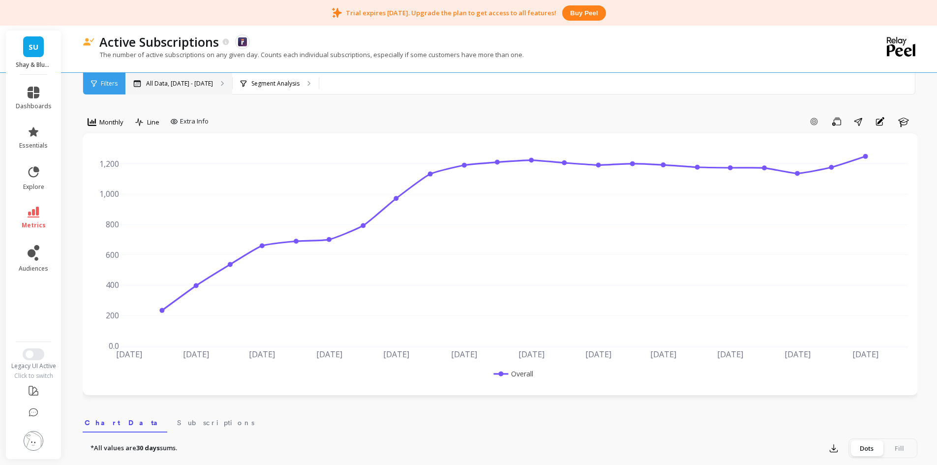
click at [194, 84] on p "All Data, [DATE] - [DATE]" at bounding box center [179, 84] width 67 height 8
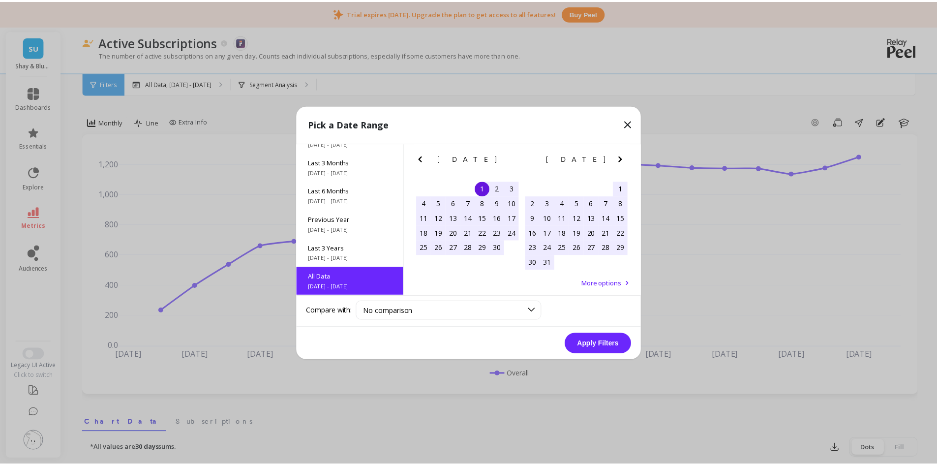
scroll to position [133, 0]
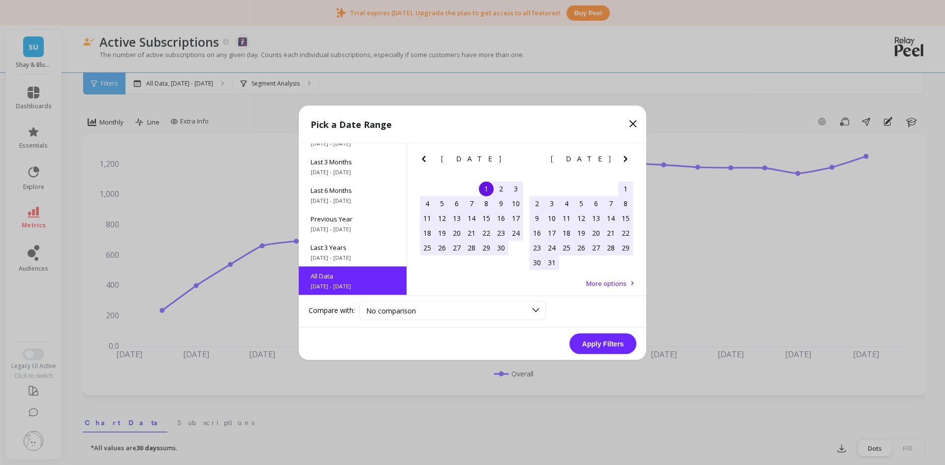
click at [638, 123] on icon at bounding box center [633, 124] width 12 height 12
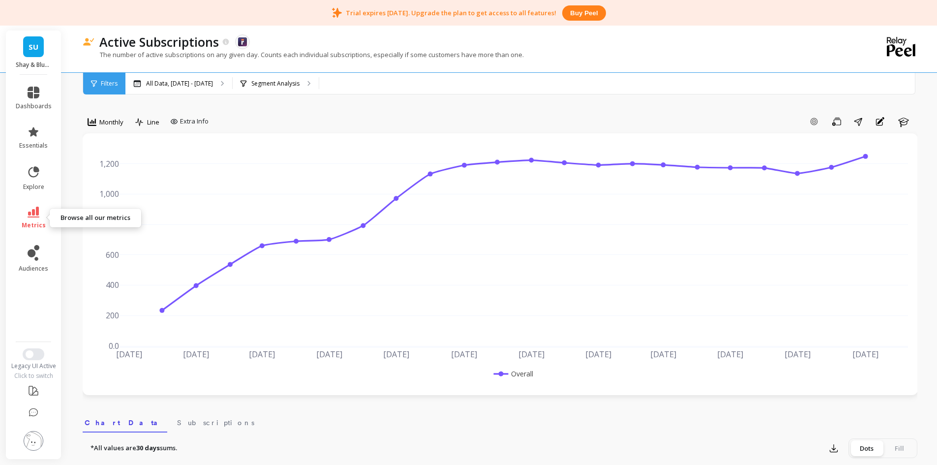
click at [40, 212] on link "metrics" at bounding box center [34, 218] width 36 height 23
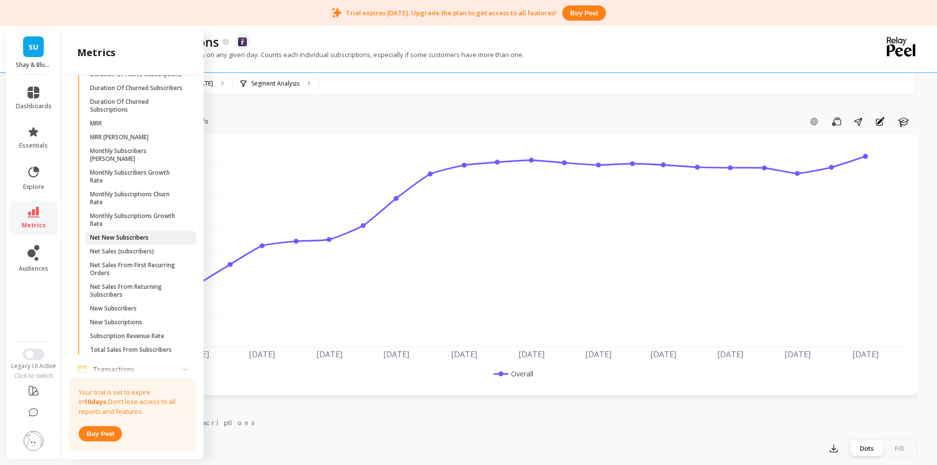
scroll to position [652, 0]
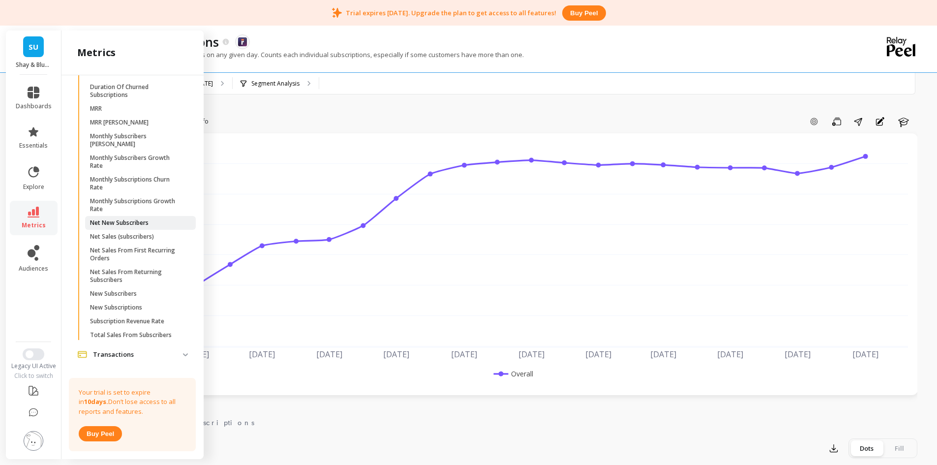
click at [123, 227] on p "Net New Subscribers" at bounding box center [119, 223] width 59 height 8
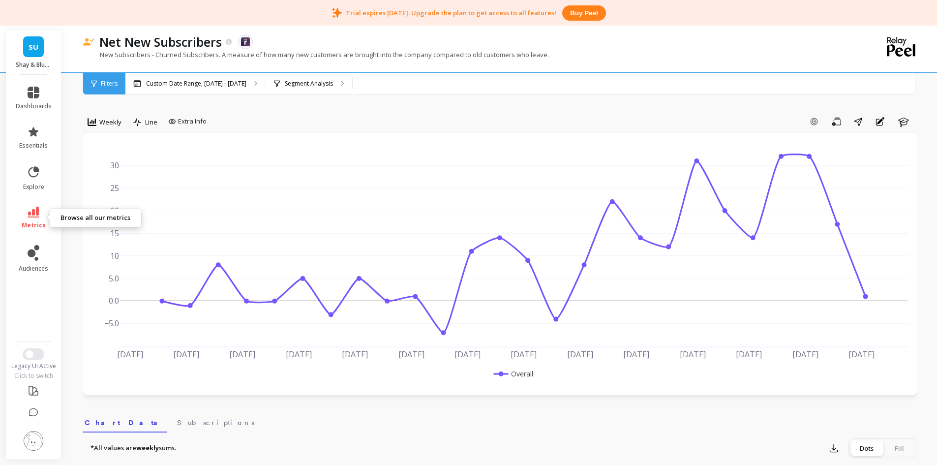
click at [35, 215] on icon at bounding box center [34, 212] width 12 height 11
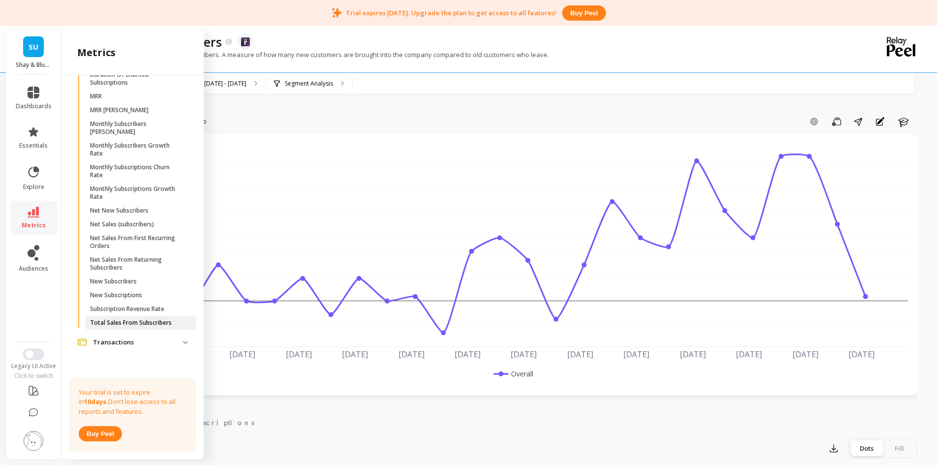
scroll to position [702, 0]
click at [135, 285] on p "New Subscribers" at bounding box center [113, 281] width 47 height 8
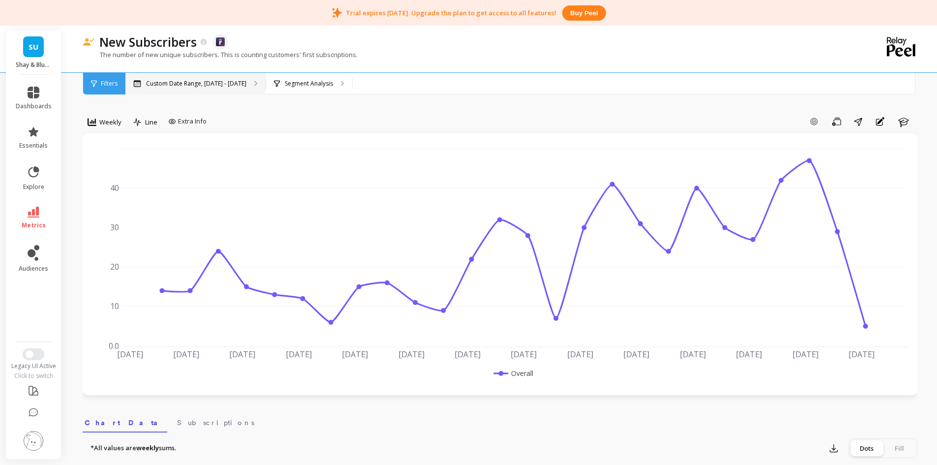
click at [218, 81] on p "Custom Date Range, [DATE] - [DATE]" at bounding box center [196, 84] width 100 height 8
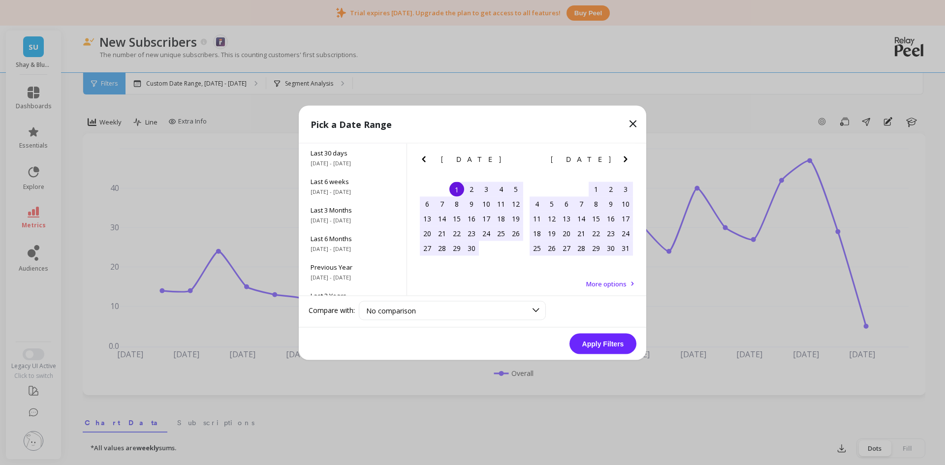
scroll to position [133, 0]
click at [341, 275] on span "All Data" at bounding box center [352, 276] width 84 height 9
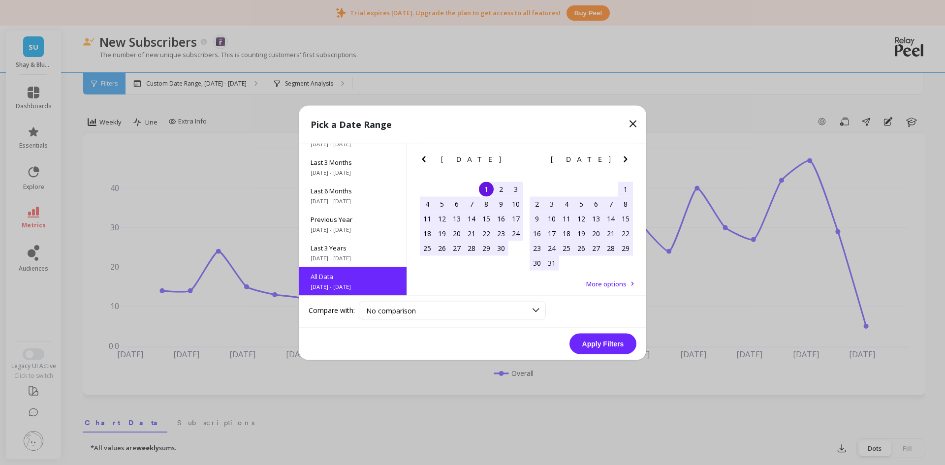
scroll to position [0, 0]
click at [617, 344] on button "Apply Filters" at bounding box center [602, 343] width 67 height 21
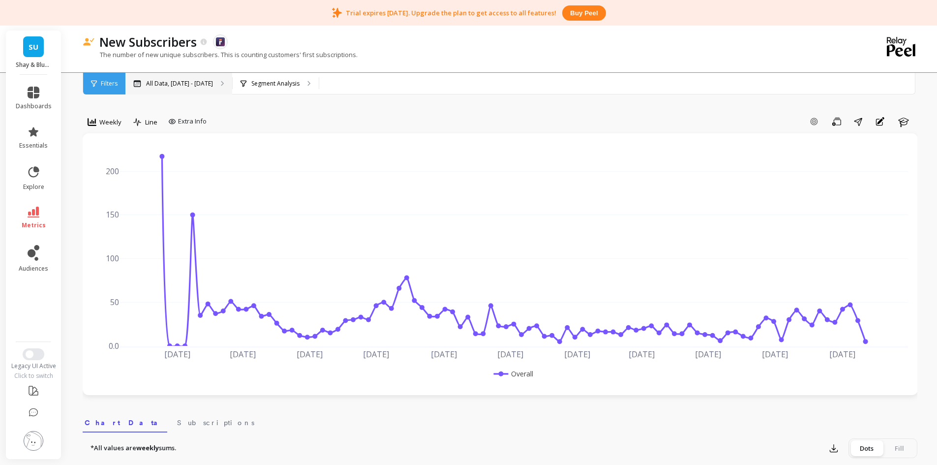
click at [213, 82] on p "All Data, [DATE] - [DATE]" at bounding box center [179, 84] width 67 height 8
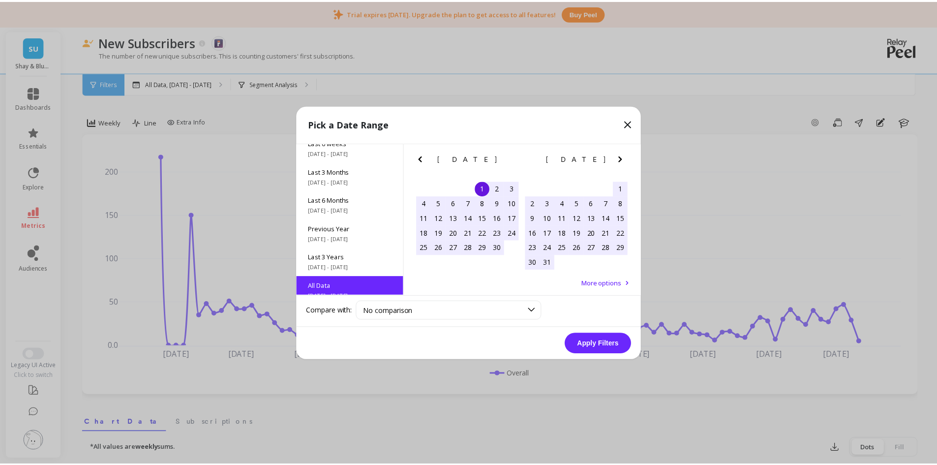
scroll to position [133, 0]
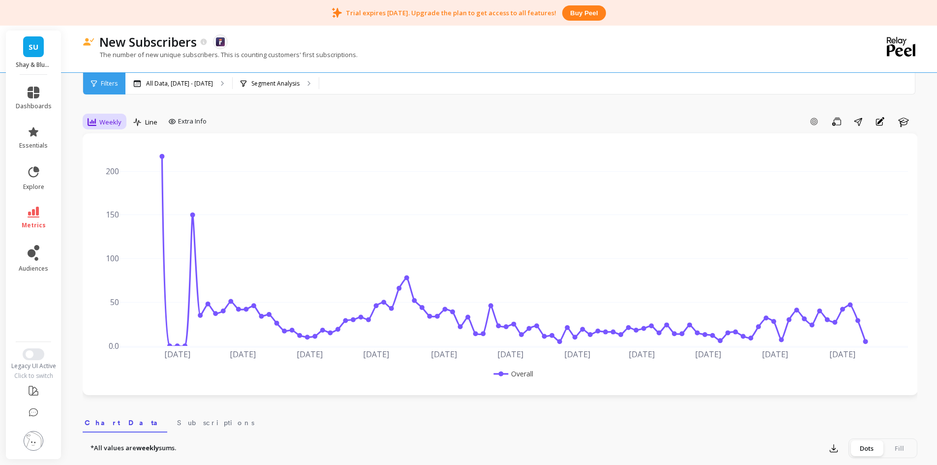
click at [105, 120] on span "Weekly" at bounding box center [110, 122] width 22 height 9
click at [114, 208] on div "Monthly" at bounding box center [119, 200] width 68 height 17
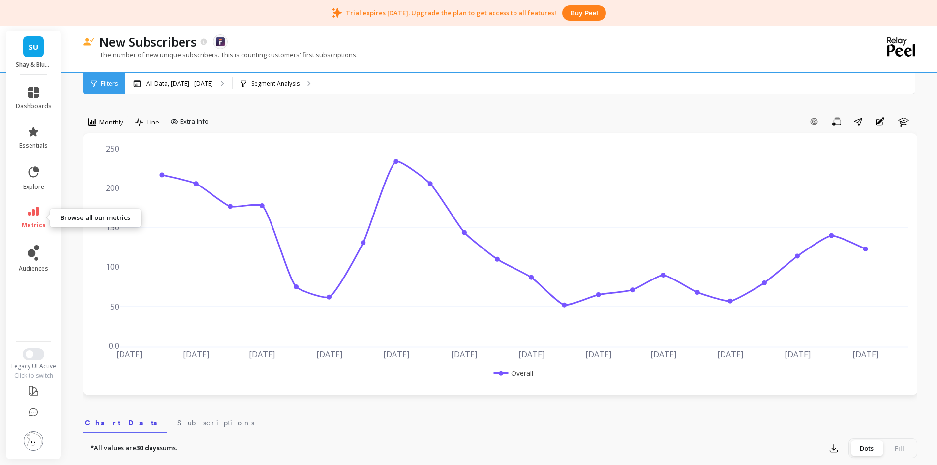
click at [33, 213] on icon at bounding box center [34, 212] width 12 height 11
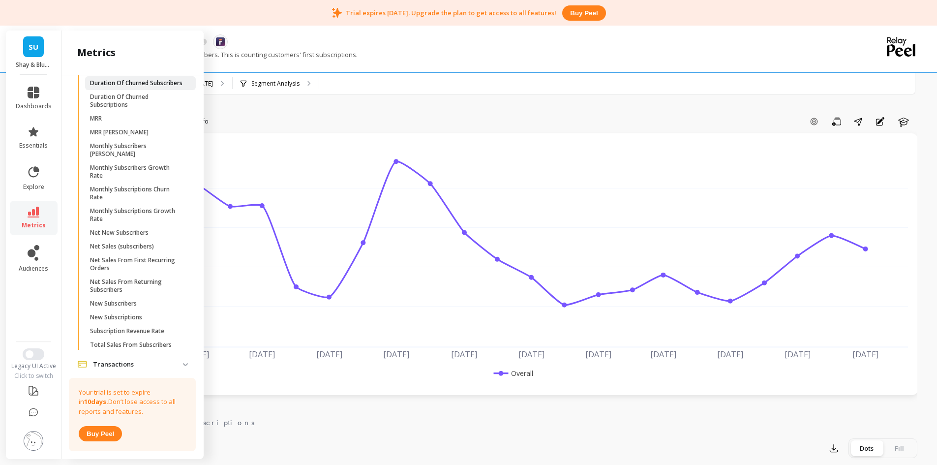
scroll to position [554, 0]
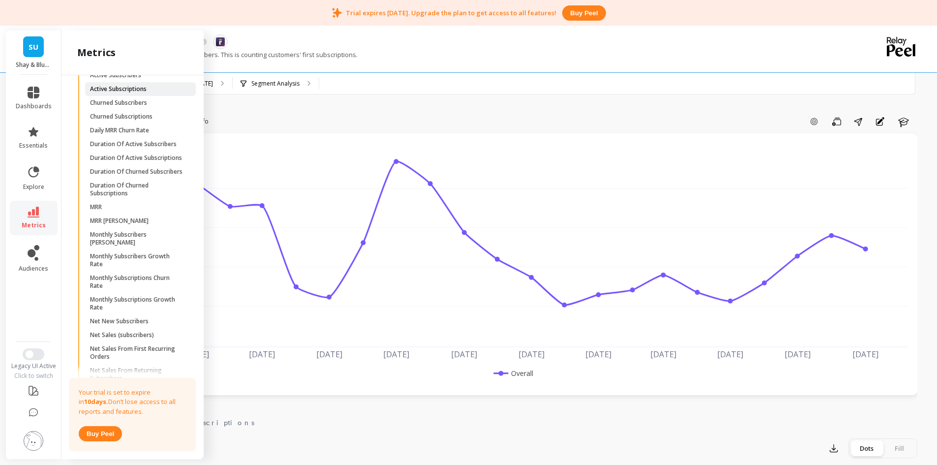
click at [130, 93] on p "Active Subscriptions" at bounding box center [118, 89] width 57 height 8
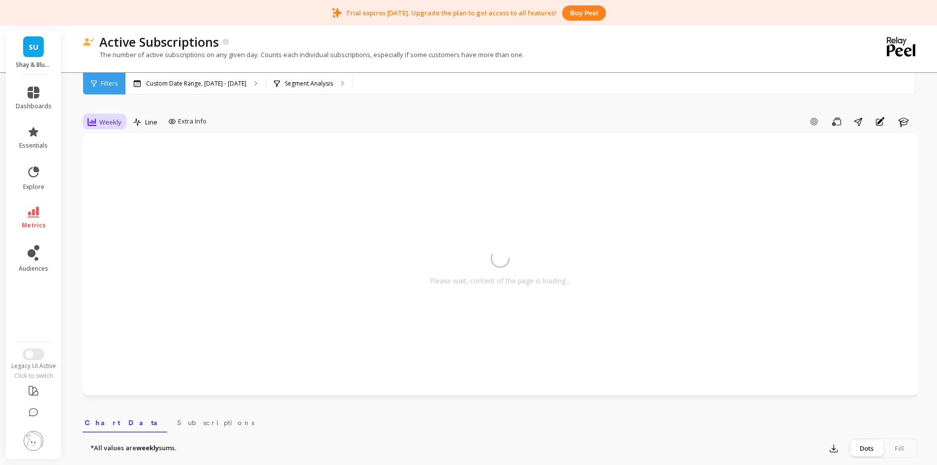
click at [98, 128] on div "Weekly" at bounding box center [105, 122] width 40 height 17
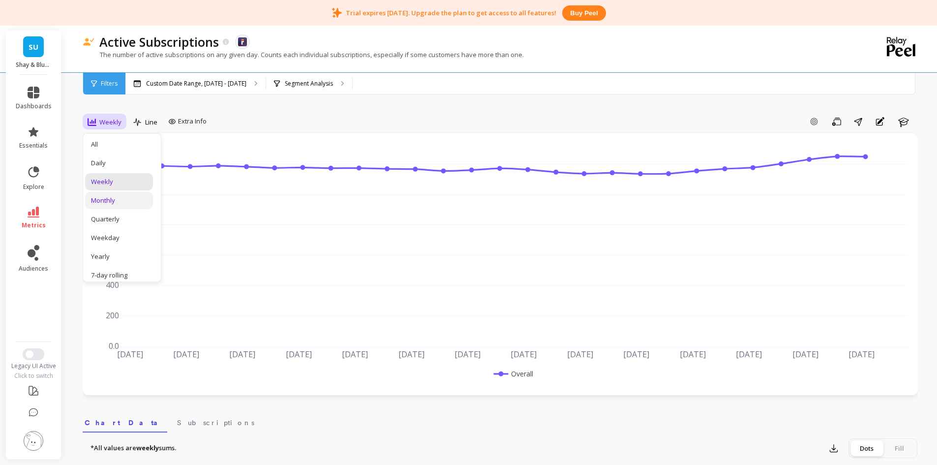
click at [108, 198] on div "Monthly" at bounding box center [119, 200] width 56 height 9
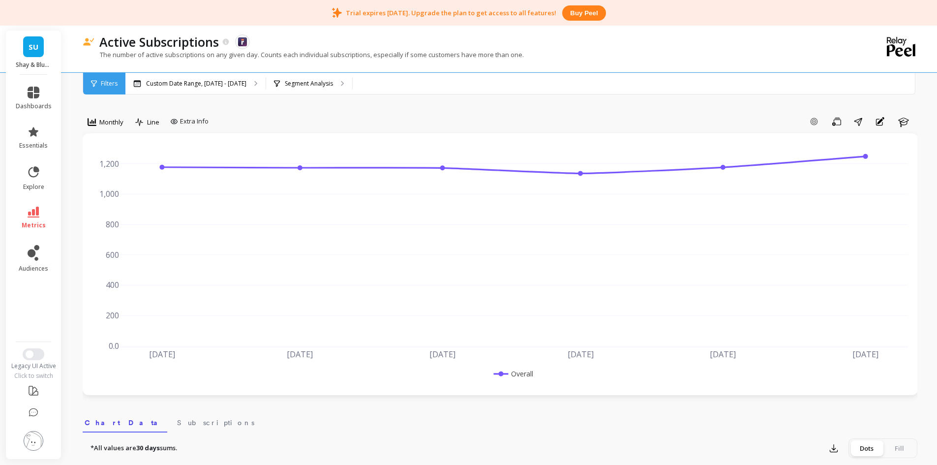
click at [209, 72] on div "Active Subscriptions The data you are viewing comes from: Smartrr The number of…" at bounding box center [460, 48] width 754 height 49
click at [221, 79] on div "Custom Date Range, [DATE] - [DATE]" at bounding box center [195, 84] width 140 height 22
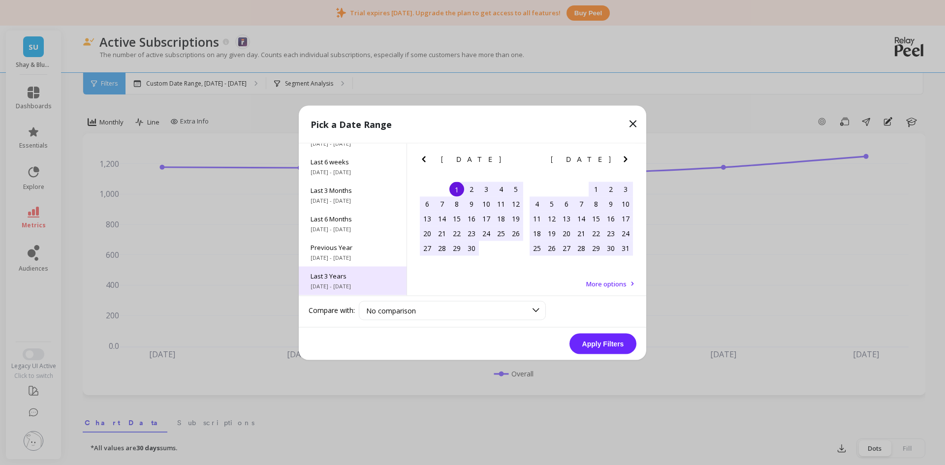
scroll to position [133, 0]
click at [343, 275] on span "All Data" at bounding box center [352, 276] width 84 height 9
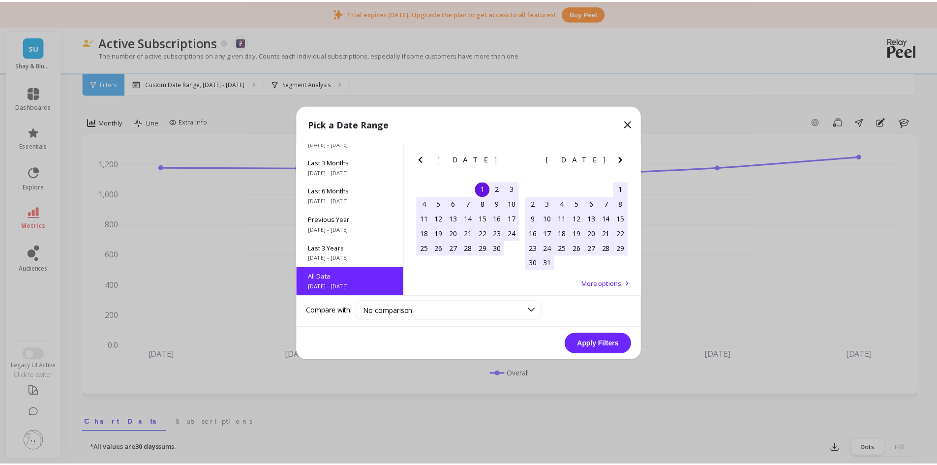
scroll to position [0, 0]
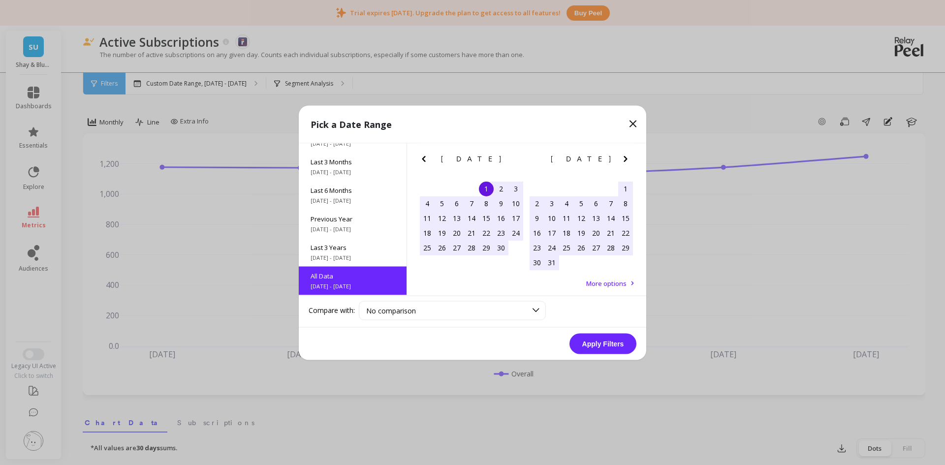
click at [606, 344] on button "Apply Filters" at bounding box center [602, 343] width 67 height 21
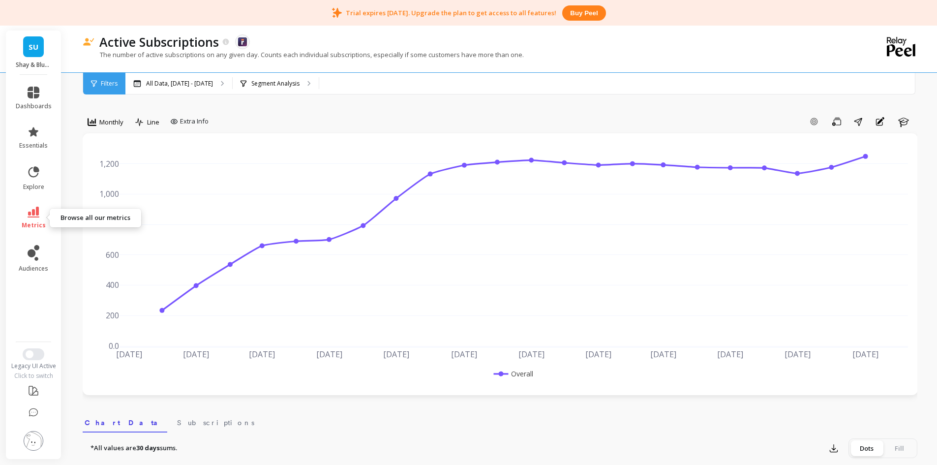
click at [31, 215] on icon at bounding box center [34, 212] width 12 height 11
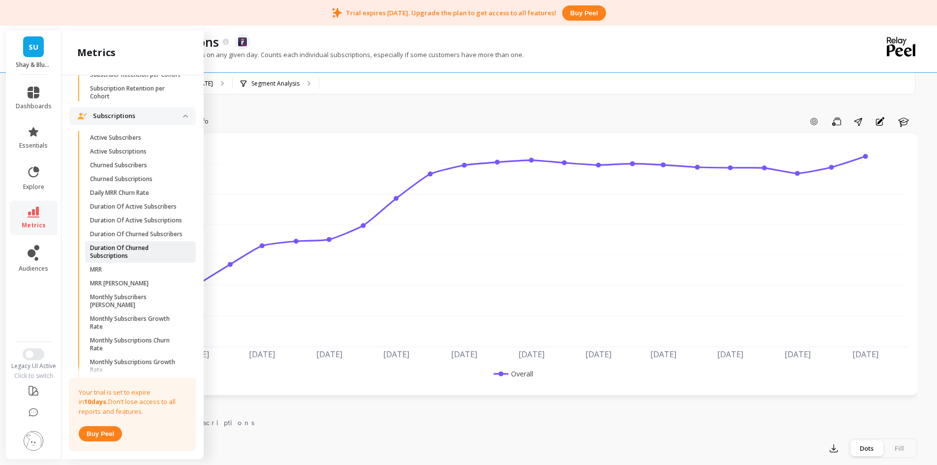
scroll to position [456, 0]
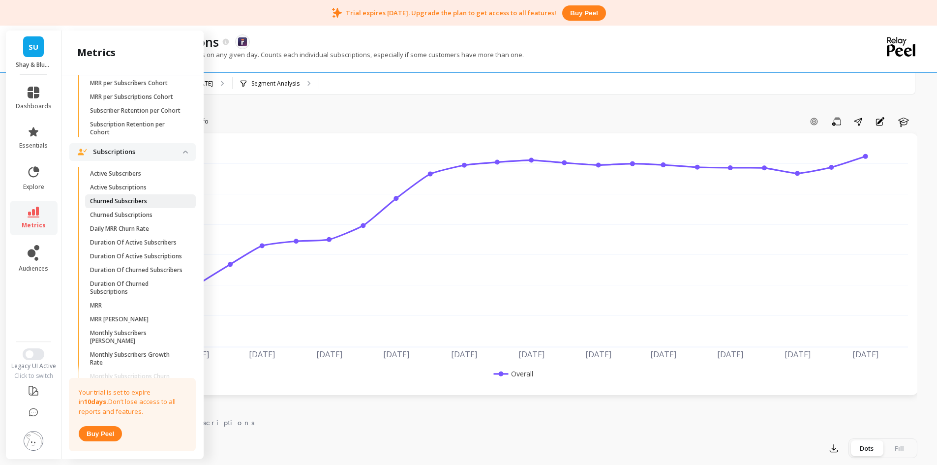
click at [154, 208] on link "Churned Subscribers" at bounding box center [140, 201] width 111 height 14
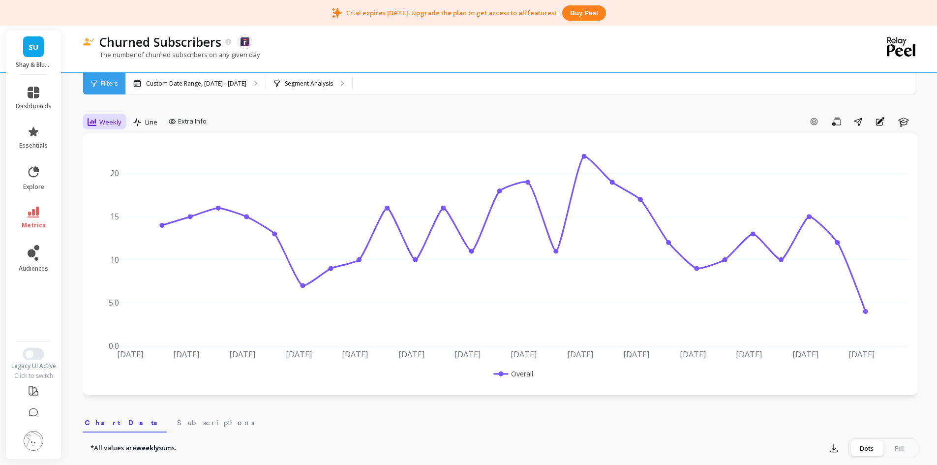
click at [112, 122] on span "Weekly" at bounding box center [110, 122] width 22 height 9
click at [108, 204] on div "Monthly" at bounding box center [119, 200] width 56 height 9
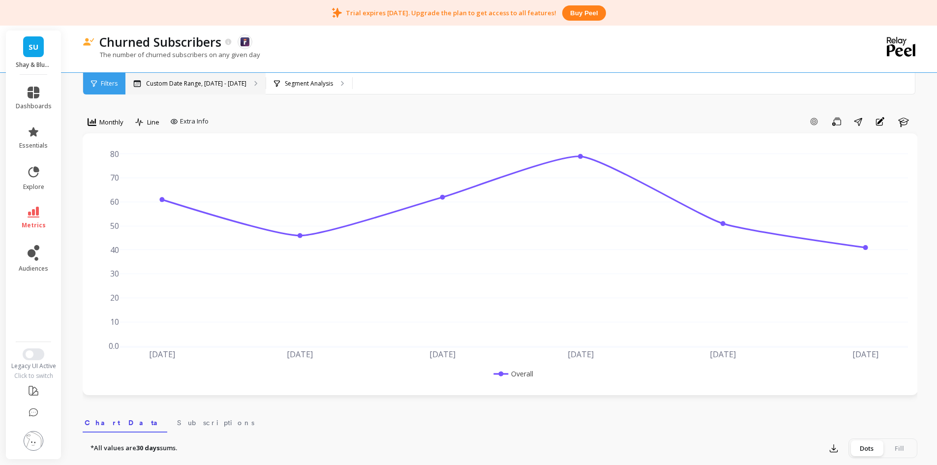
click at [205, 87] on p "Custom Date Range, [DATE] - [DATE]" at bounding box center [196, 84] width 100 height 8
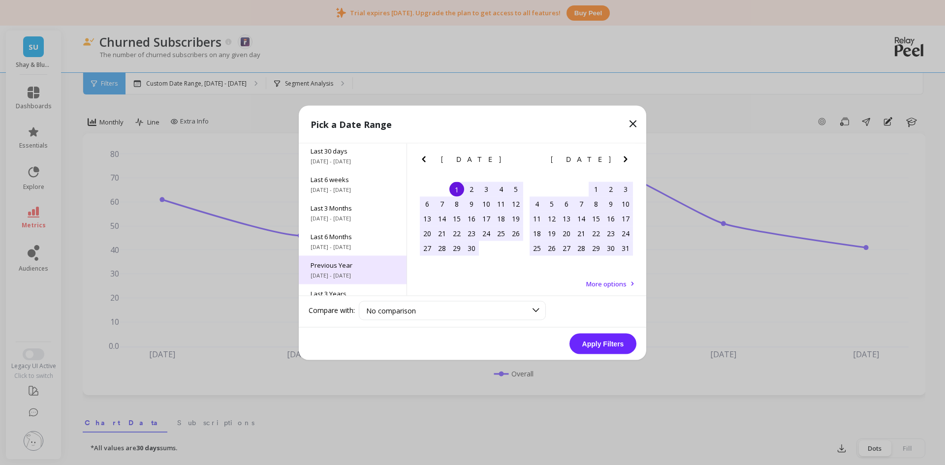
scroll to position [133, 0]
click at [356, 278] on span "All Data" at bounding box center [352, 276] width 84 height 9
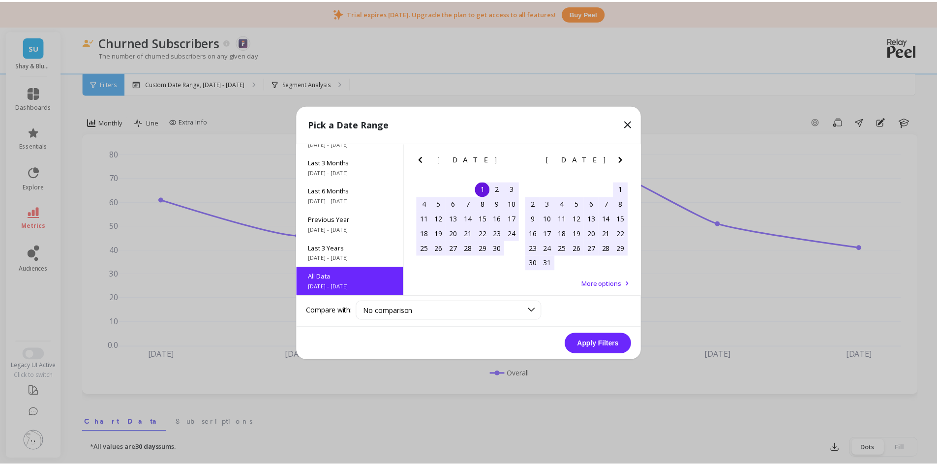
scroll to position [0, 0]
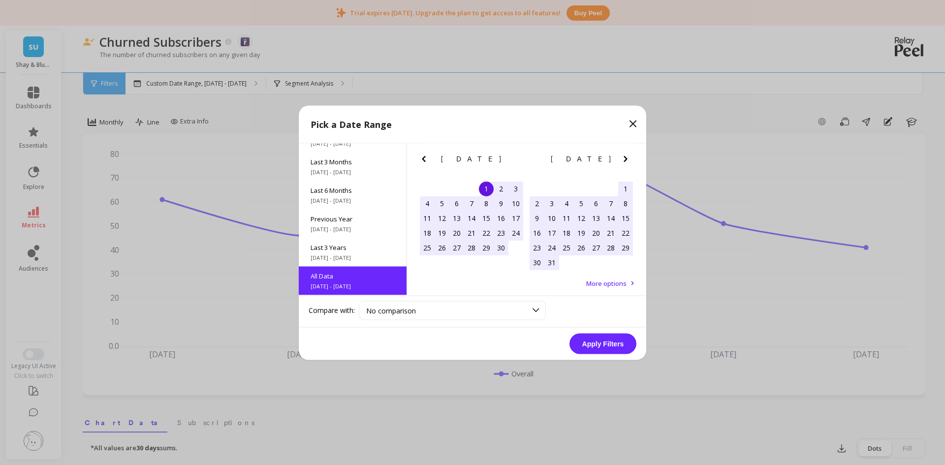
click at [613, 346] on button "Apply Filters" at bounding box center [602, 343] width 67 height 21
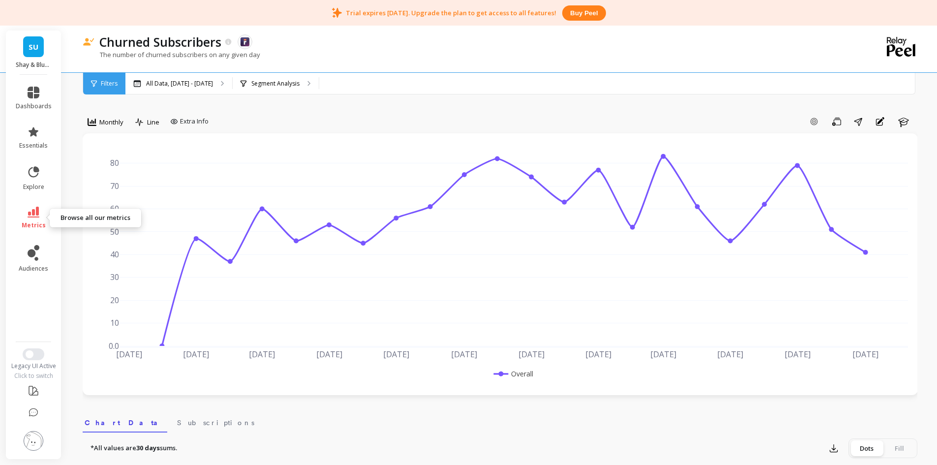
click at [44, 214] on link "metrics" at bounding box center [34, 218] width 36 height 23
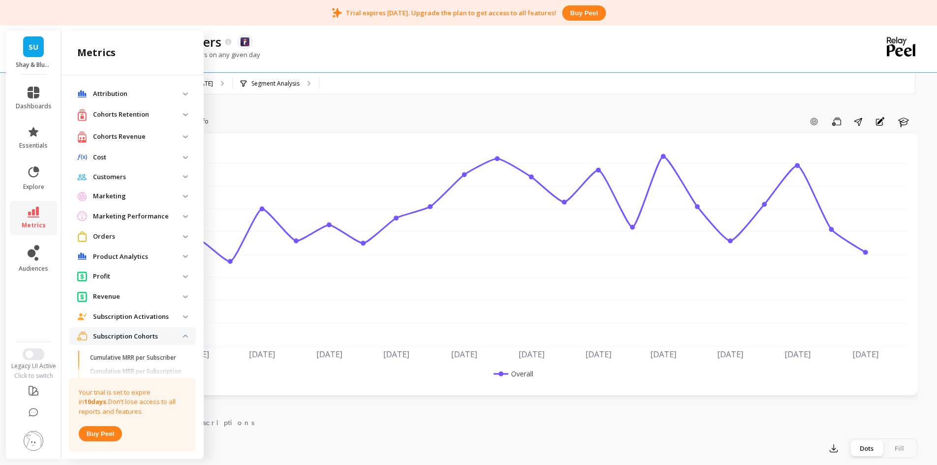
scroll to position [456, 0]
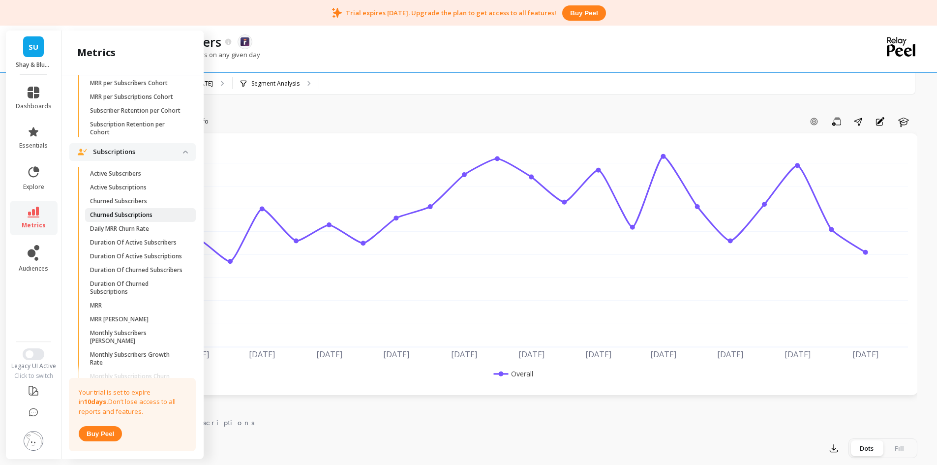
click at [150, 219] on p "Churned Subscriptions" at bounding box center [121, 215] width 62 height 8
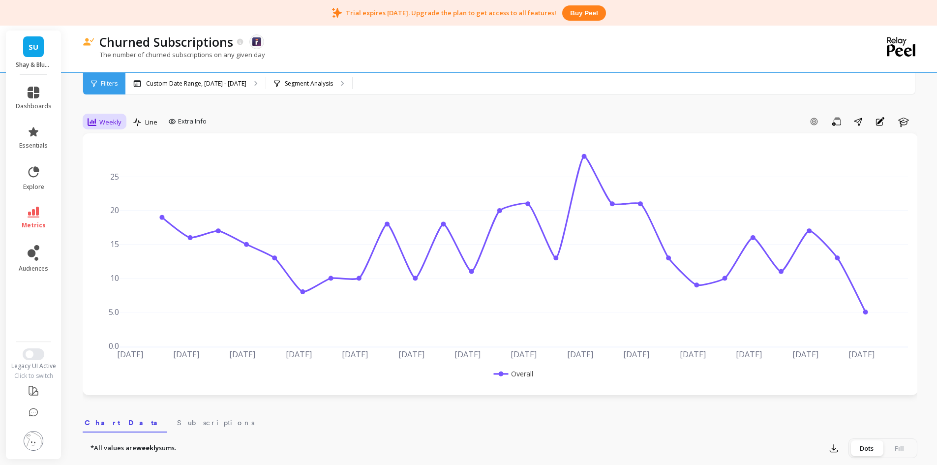
click at [100, 115] on div "Weekly" at bounding box center [105, 122] width 40 height 17
click at [121, 204] on div "Monthly" at bounding box center [119, 200] width 56 height 9
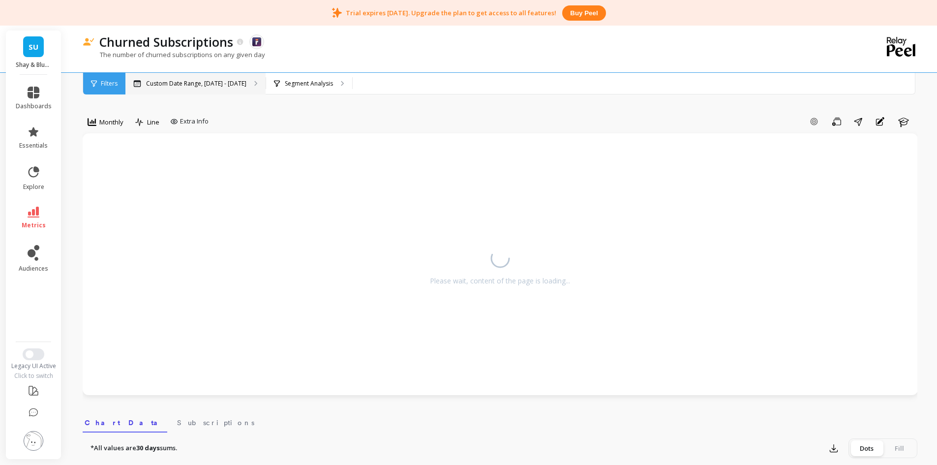
click at [179, 82] on p "Custom Date Range, [DATE] - [DATE]" at bounding box center [196, 84] width 100 height 8
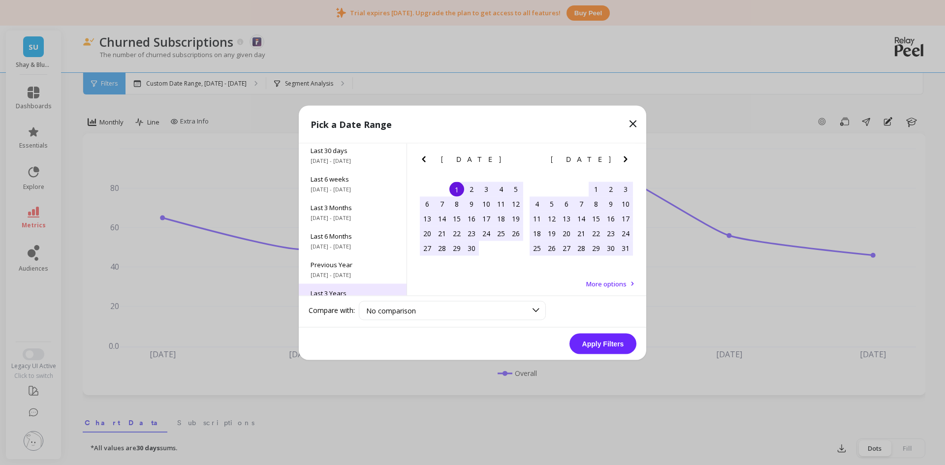
scroll to position [133, 0]
click at [347, 288] on span "[DATE] - [DATE]" at bounding box center [352, 286] width 84 height 8
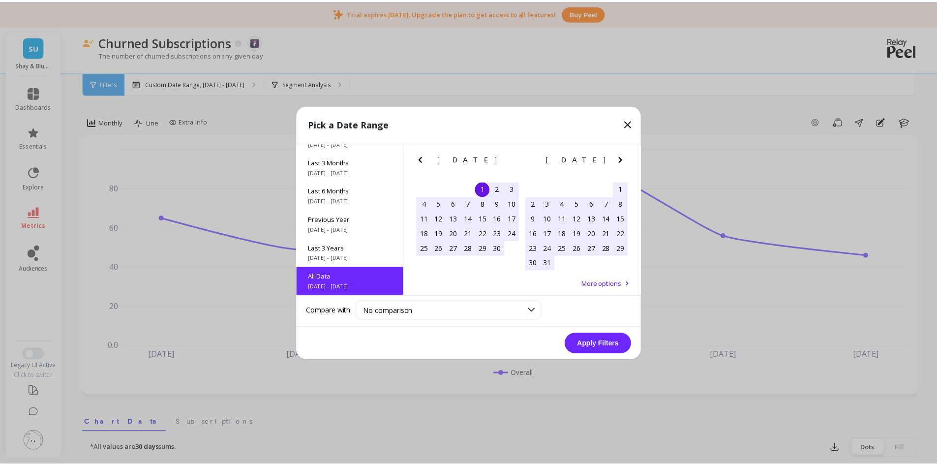
scroll to position [0, 0]
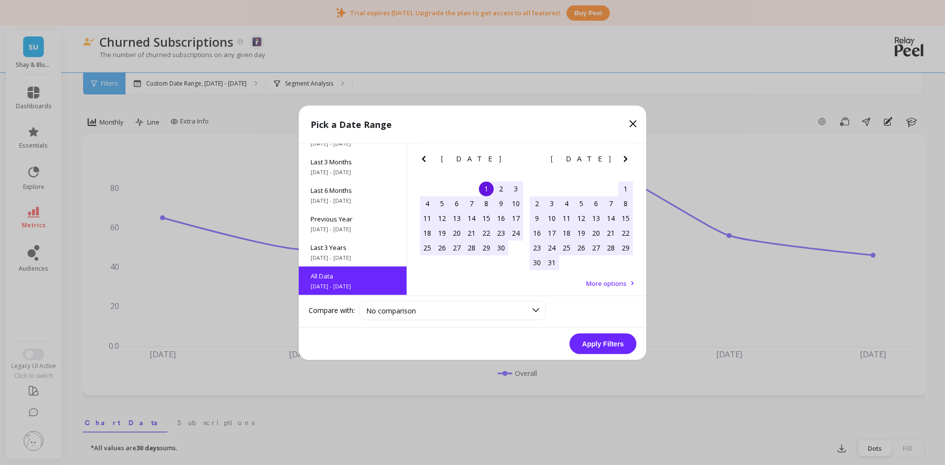
click at [593, 339] on button "Apply Filters" at bounding box center [602, 343] width 67 height 21
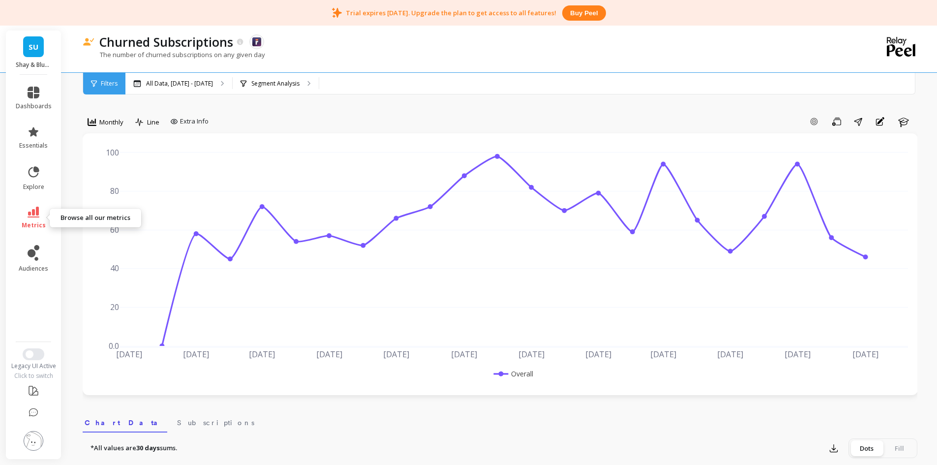
click at [34, 209] on icon at bounding box center [34, 212] width 12 height 11
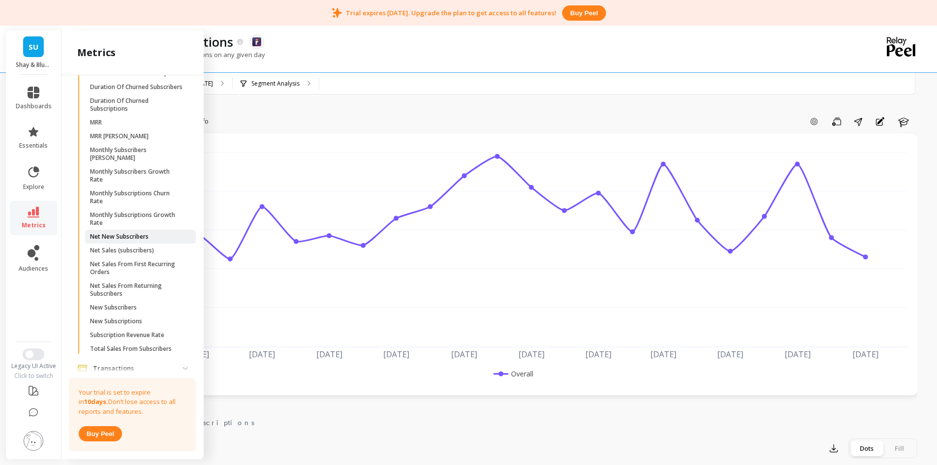
scroll to position [652, 0]
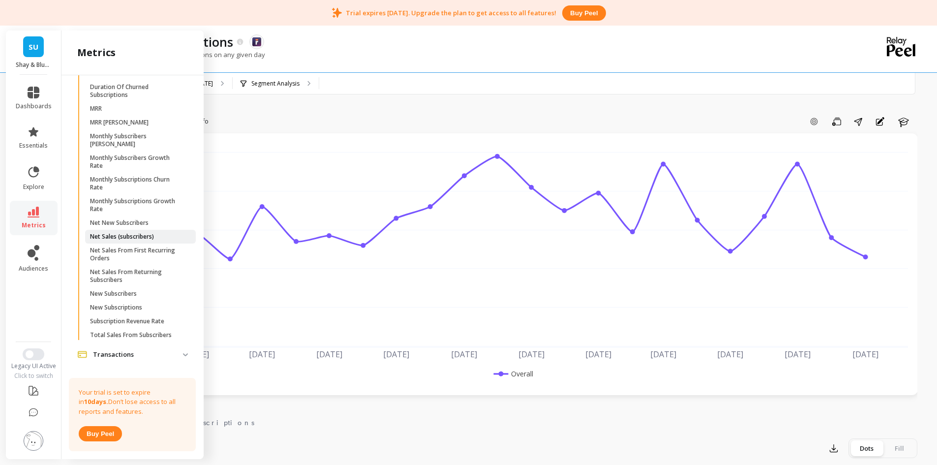
click at [135, 241] on p "Net Sales (subscribers)" at bounding box center [122, 237] width 64 height 8
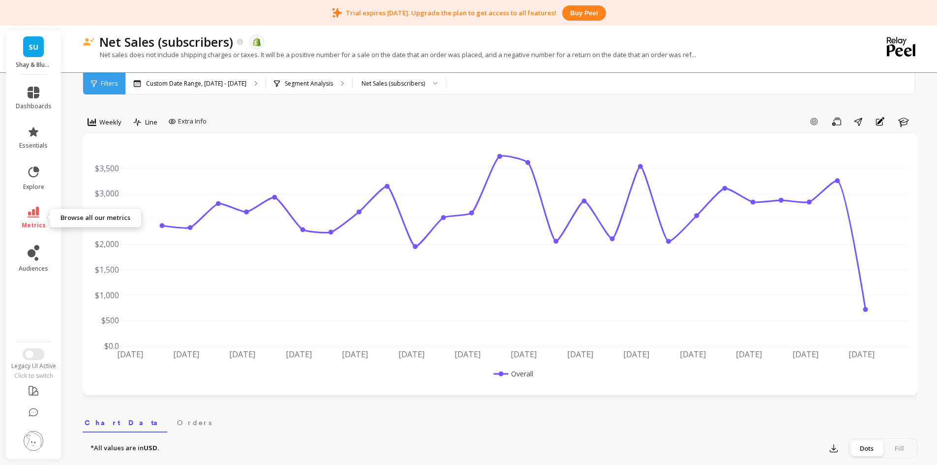
click at [44, 217] on link "metrics" at bounding box center [34, 218] width 36 height 23
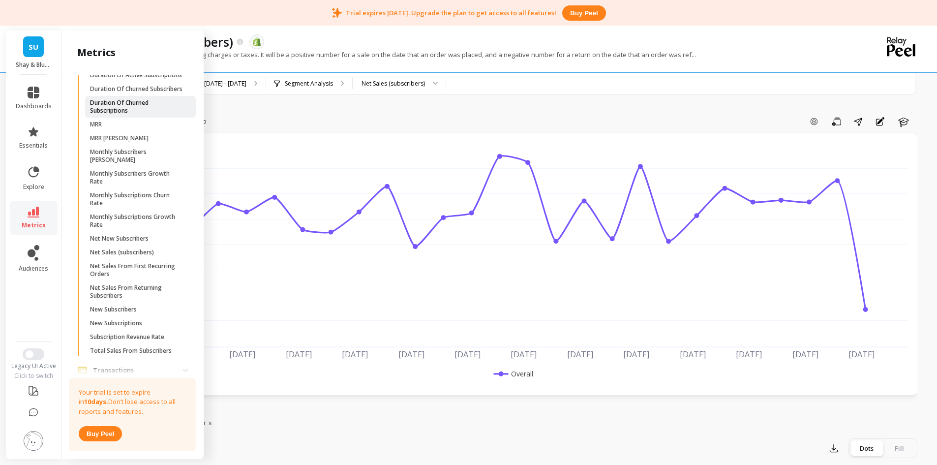
scroll to position [538, 0]
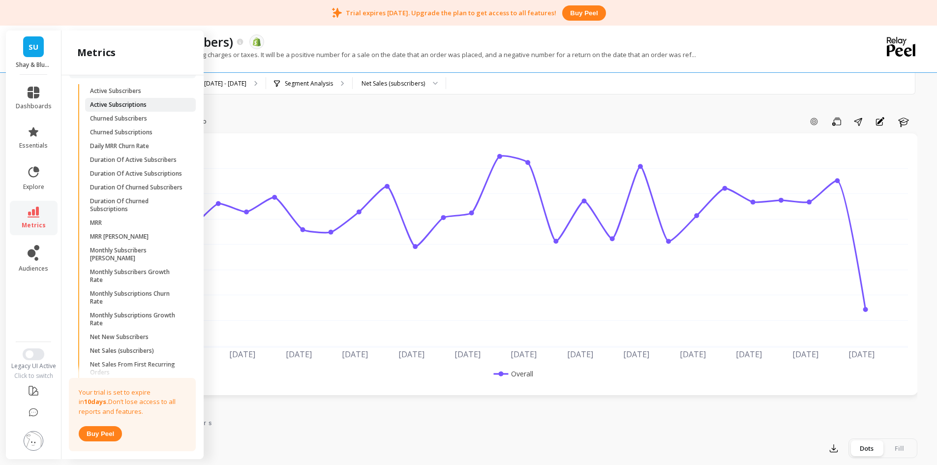
click at [146, 109] on p "Active Subscriptions" at bounding box center [118, 105] width 57 height 8
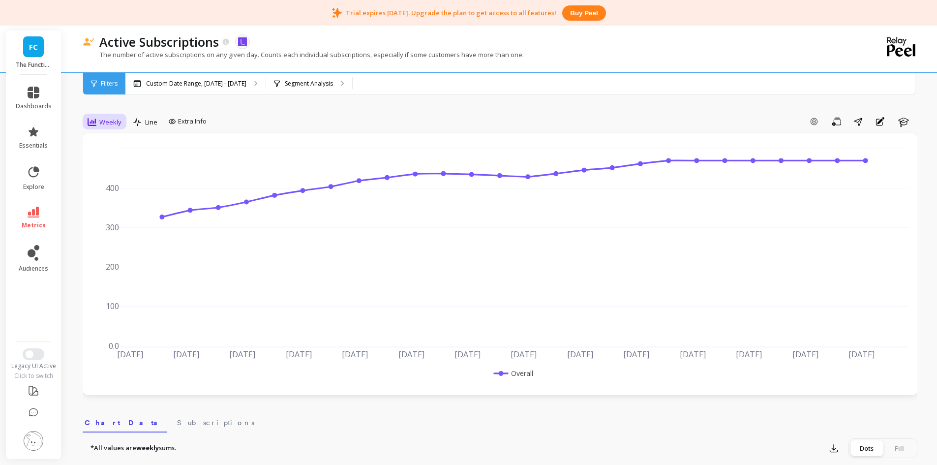
click at [119, 122] on span "Weekly" at bounding box center [110, 122] width 22 height 9
click at [117, 208] on div "Monthly" at bounding box center [119, 200] width 68 height 17
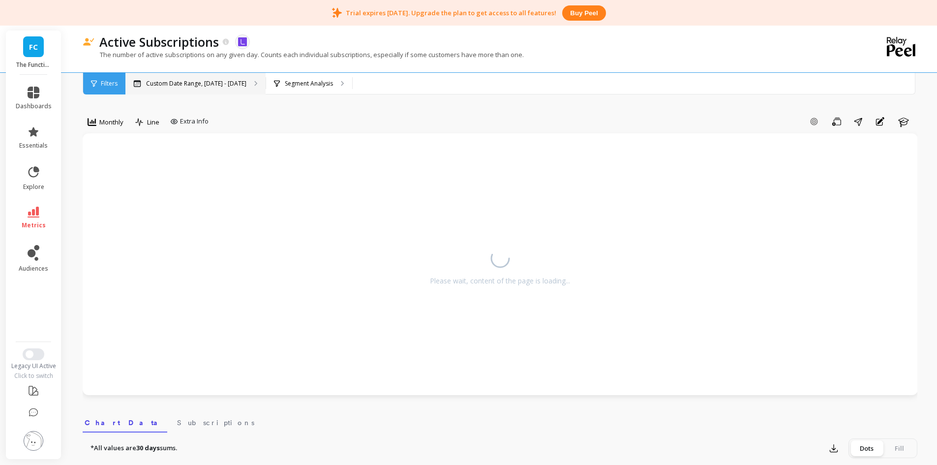
click at [160, 83] on p "Custom Date Range, [DATE] - [DATE]" at bounding box center [196, 84] width 100 height 8
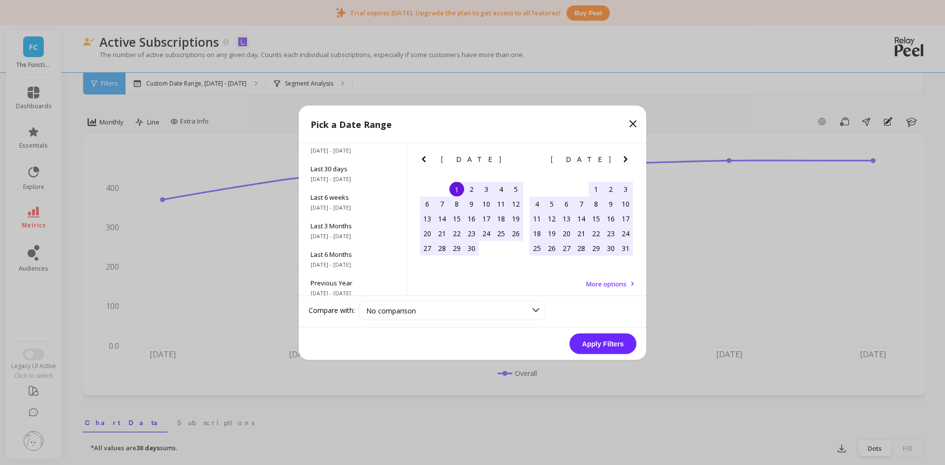
scroll to position [133, 0]
click at [349, 279] on span "All Data" at bounding box center [352, 276] width 84 height 9
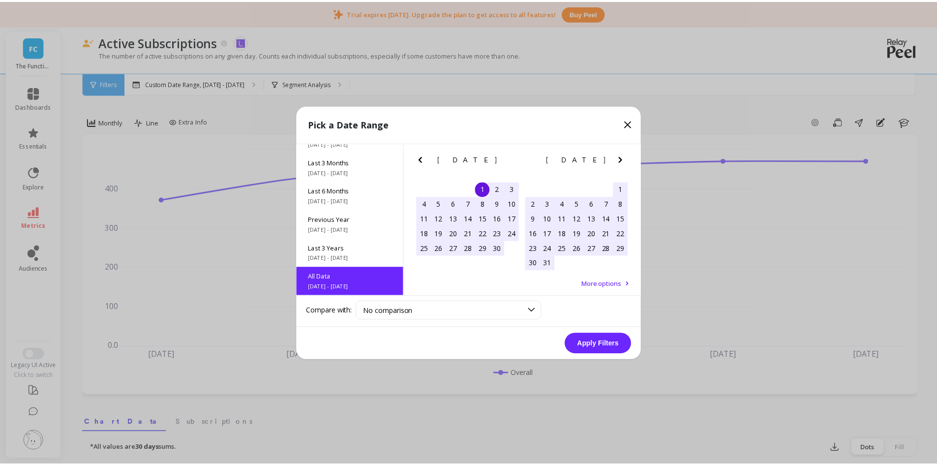
scroll to position [0, 0]
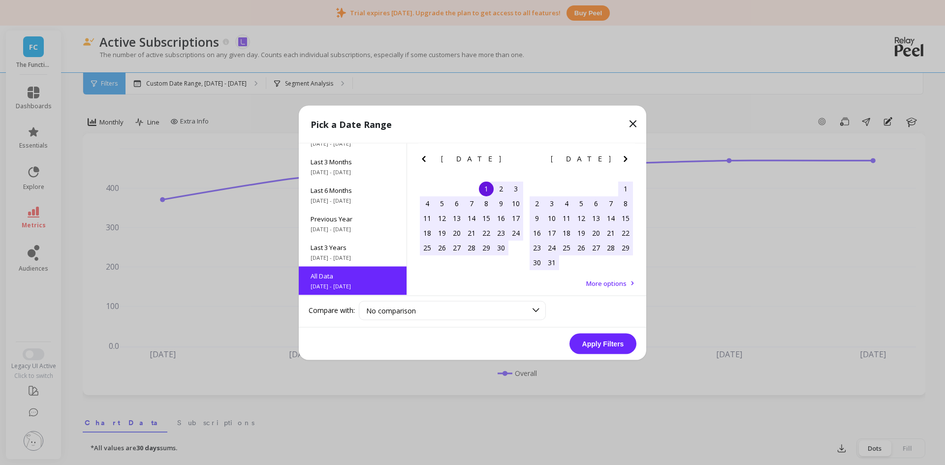
click at [599, 347] on button "Apply Filters" at bounding box center [602, 343] width 67 height 21
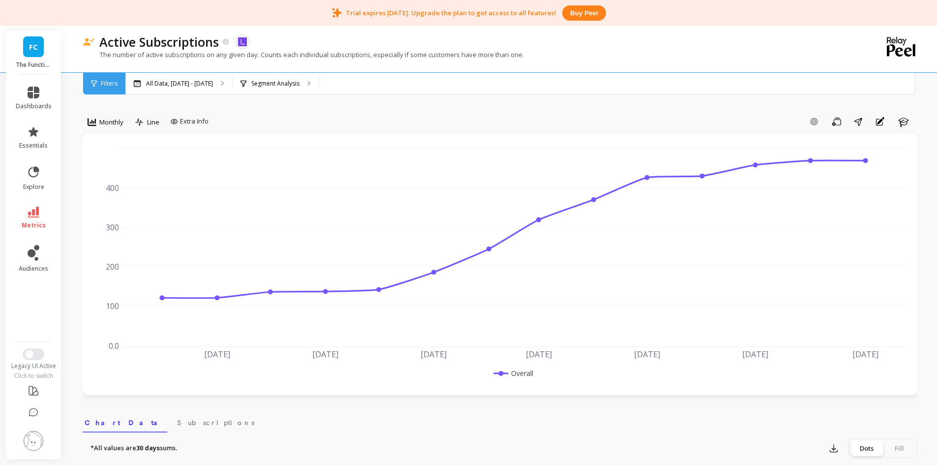
click at [617, 49] on div "Active Subscriptions The data you are viewing comes from: Loop Subscriptions" at bounding box center [465, 41] width 742 height 17
click at [34, 226] on span "metrics" at bounding box center [34, 225] width 24 height 8
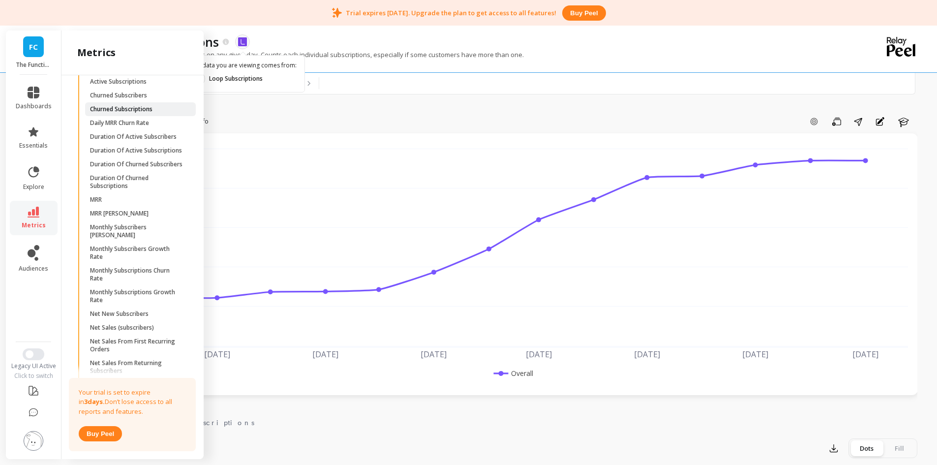
scroll to position [489, 0]
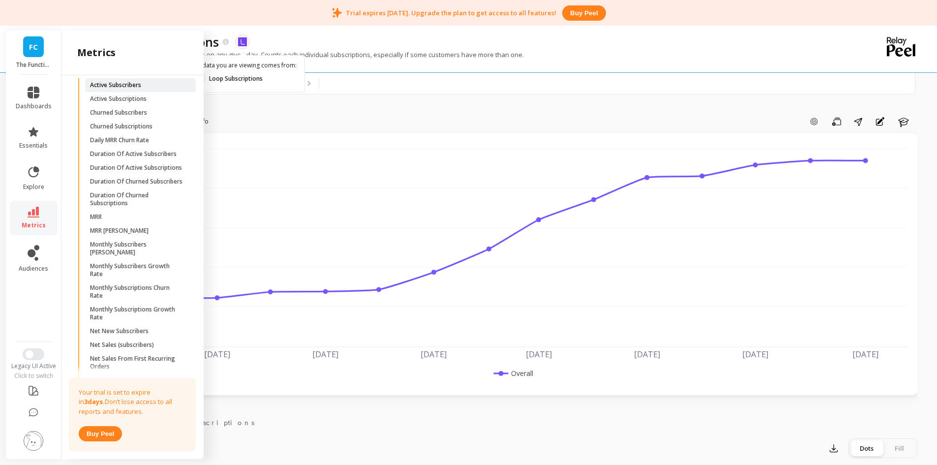
click at [150, 92] on link "Active Subscribers" at bounding box center [140, 85] width 111 height 14
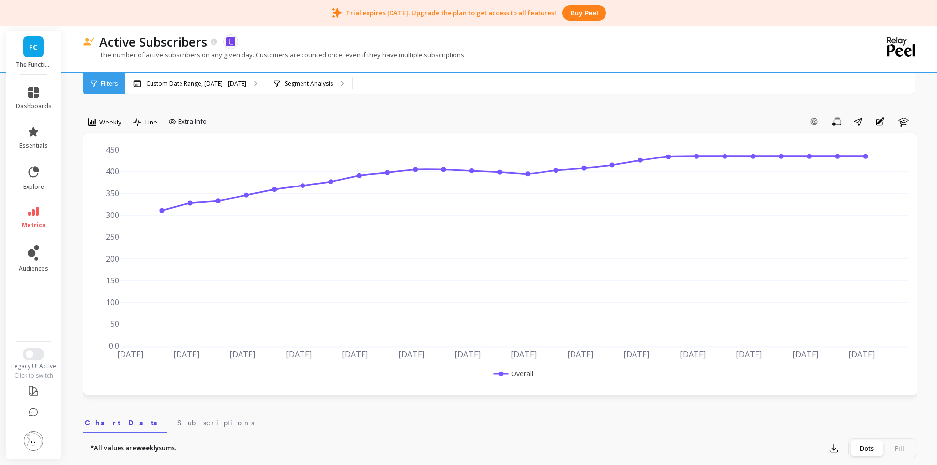
click at [95, 124] on icon at bounding box center [92, 122] width 9 height 9
click at [118, 202] on div "Monthly" at bounding box center [119, 200] width 56 height 9
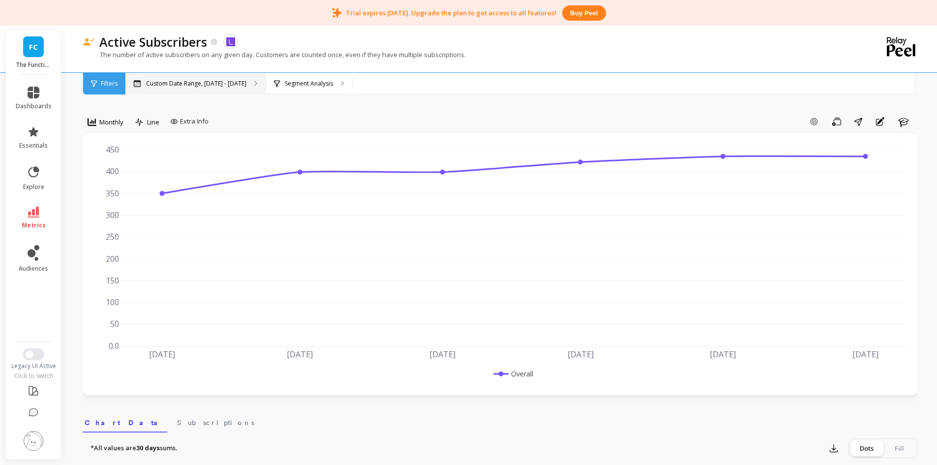
click at [181, 86] on p "Custom Date Range, [DATE] - [DATE]" at bounding box center [196, 84] width 100 height 8
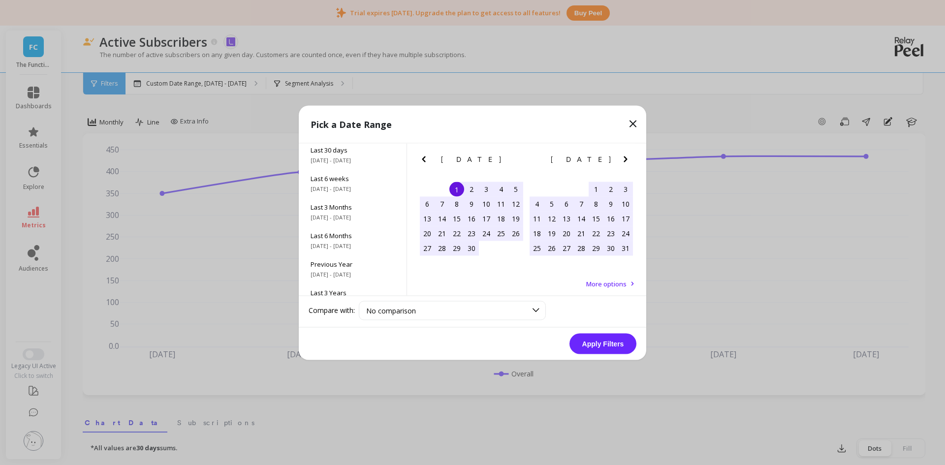
scroll to position [133, 0]
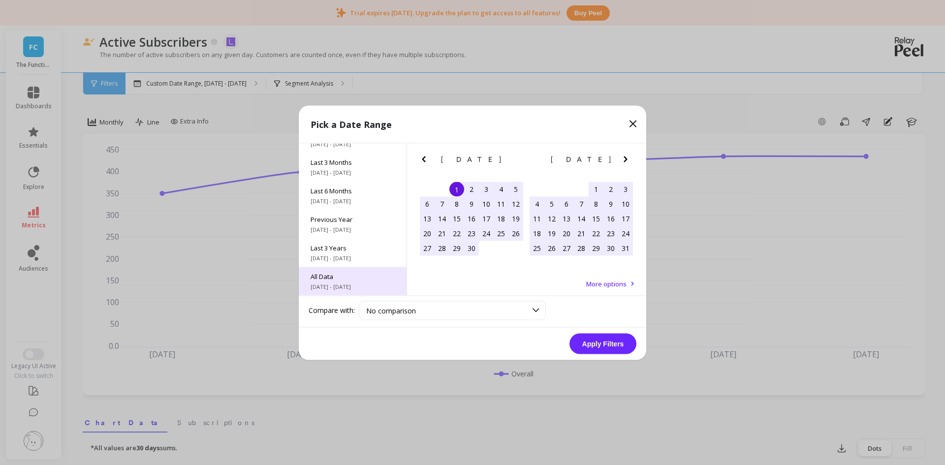
click at [335, 267] on div "All Data 6/1/2017 - 9/30/2025" at bounding box center [353, 281] width 108 height 29
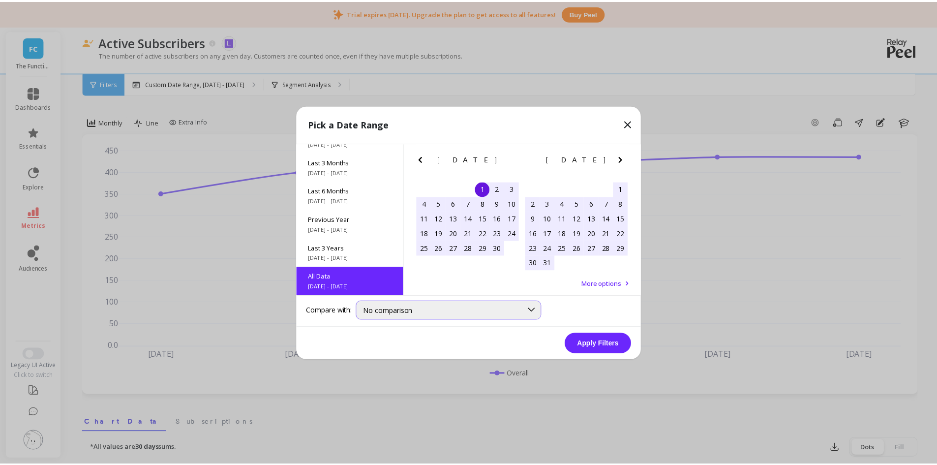
scroll to position [0, 0]
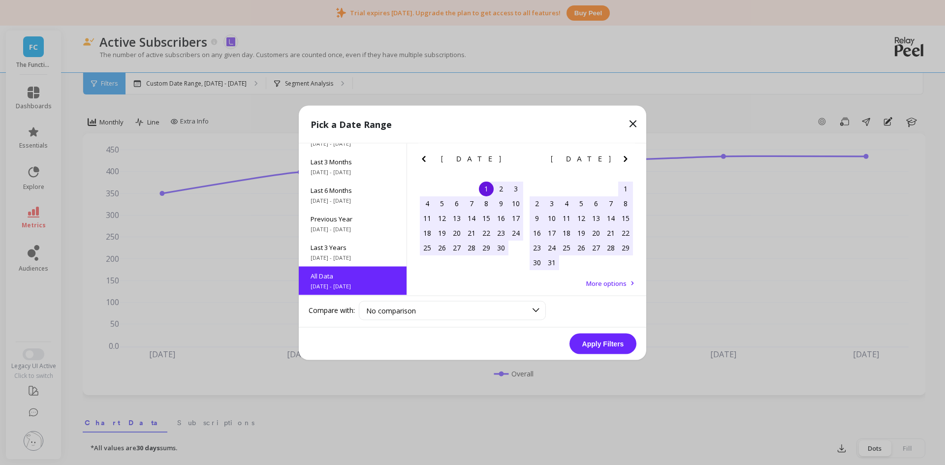
click at [591, 350] on button "Apply Filters" at bounding box center [602, 343] width 67 height 21
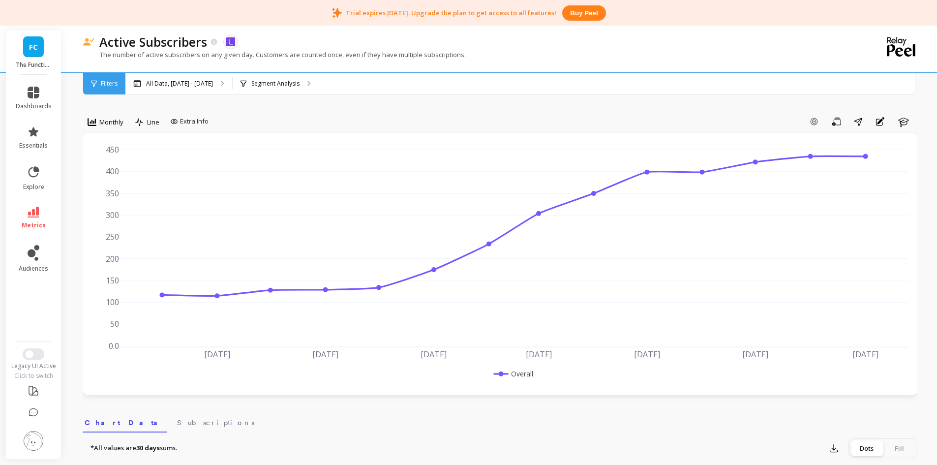
click at [37, 206] on li "metrics" at bounding box center [34, 218] width 48 height 34
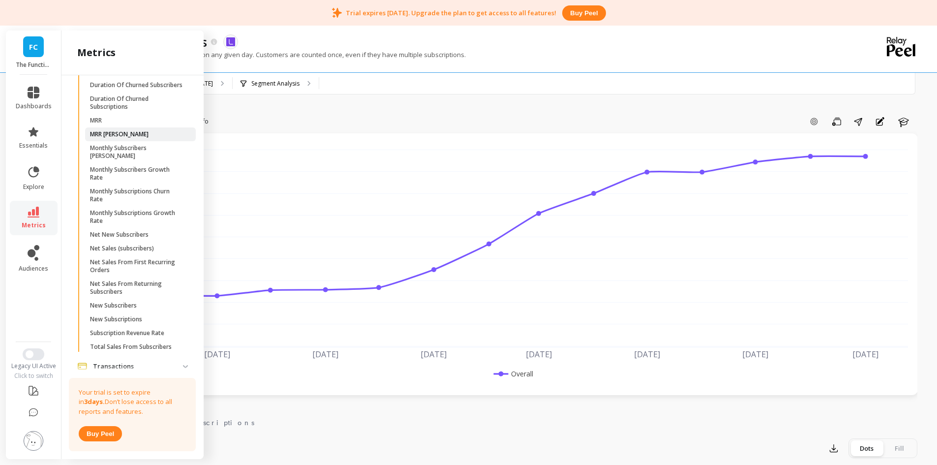
scroll to position [587, 0]
click at [146, 307] on span "New Subscribers" at bounding box center [137, 304] width 94 height 8
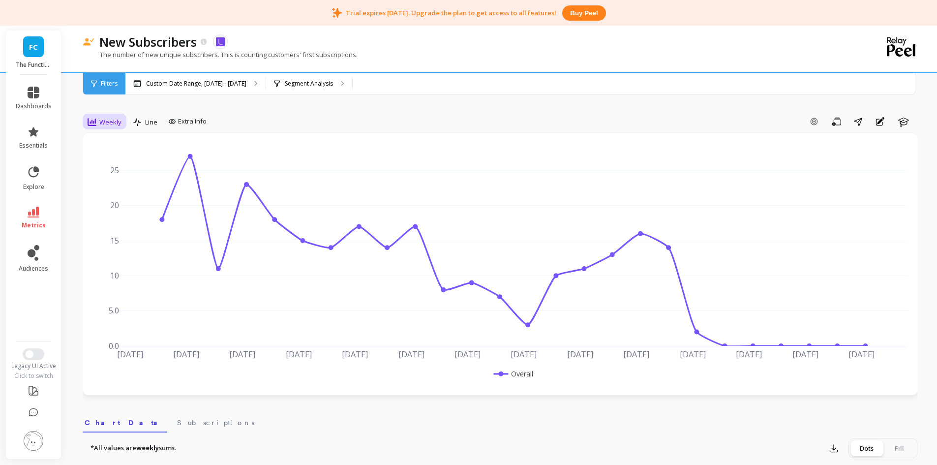
click at [111, 116] on div "Weekly" at bounding box center [105, 122] width 34 height 12
click at [118, 197] on div "Monthly" at bounding box center [119, 200] width 56 height 9
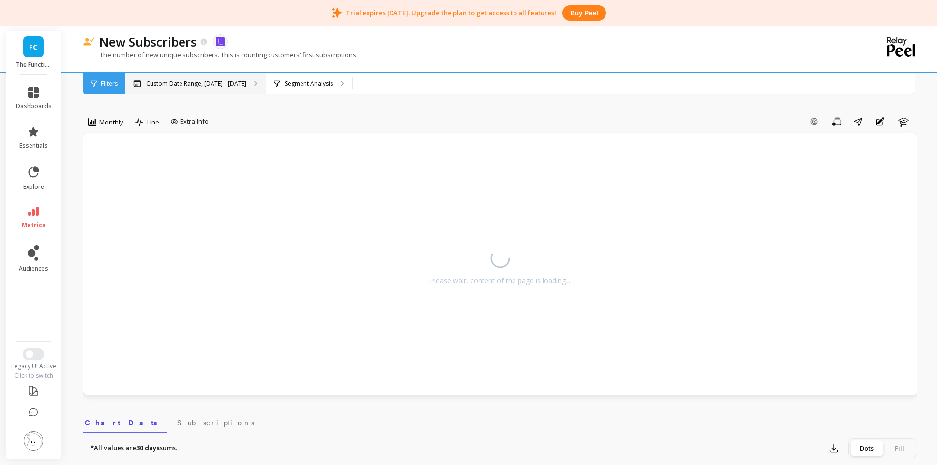
click at [188, 87] on p "Custom Date Range, [DATE] - [DATE]" at bounding box center [196, 84] width 100 height 8
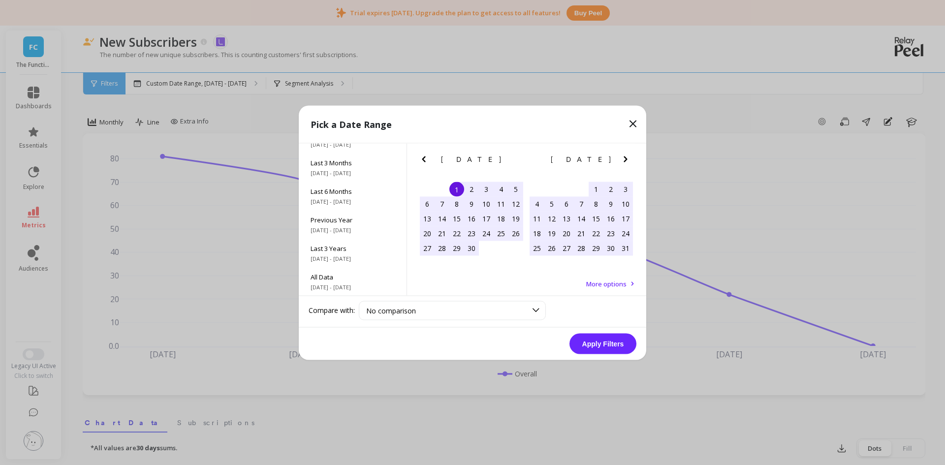
scroll to position [133, 0]
click at [346, 281] on div "All Data 6/1/2017 - 9/30/2025" at bounding box center [353, 281] width 108 height 29
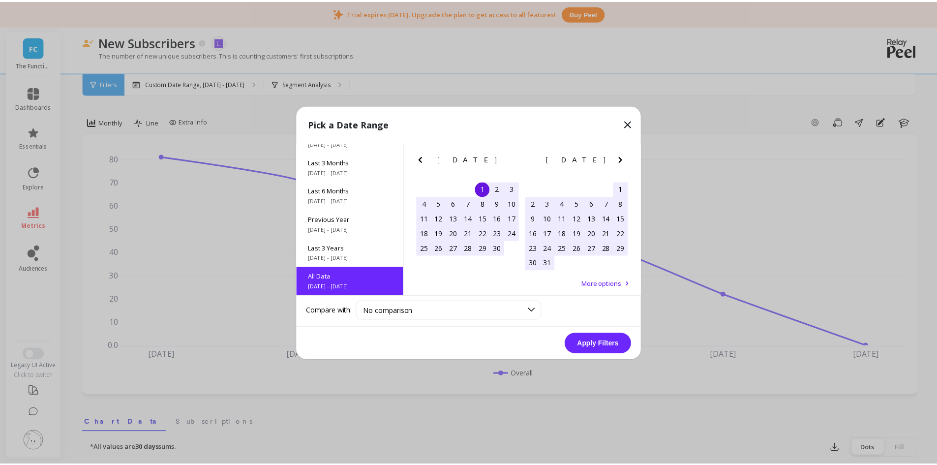
scroll to position [0, 0]
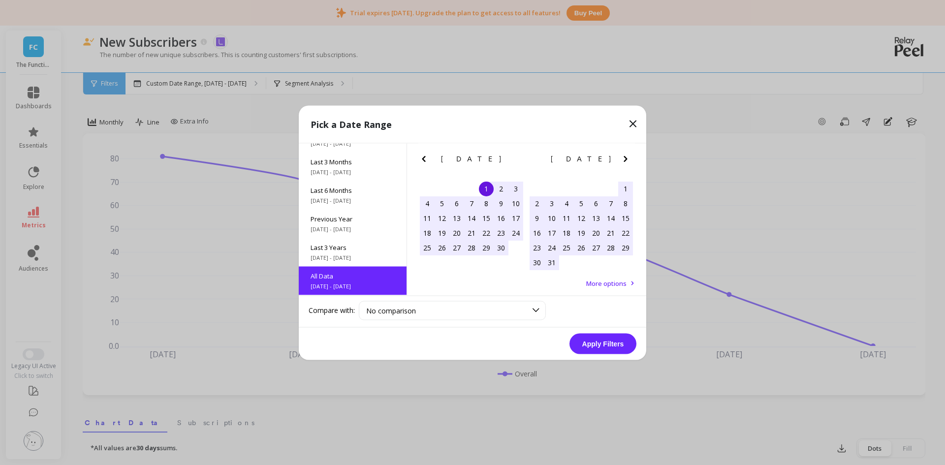
click at [612, 348] on button "Apply Filters" at bounding box center [602, 343] width 67 height 21
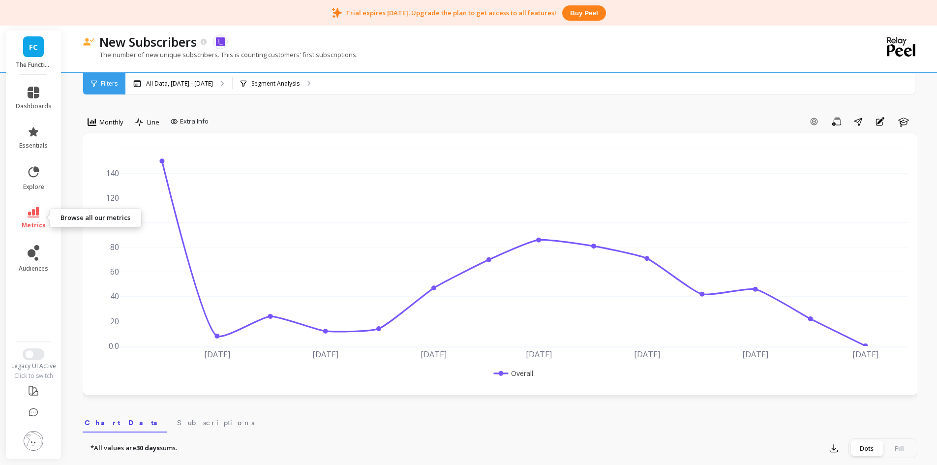
click at [28, 224] on span "metrics" at bounding box center [34, 225] width 24 height 8
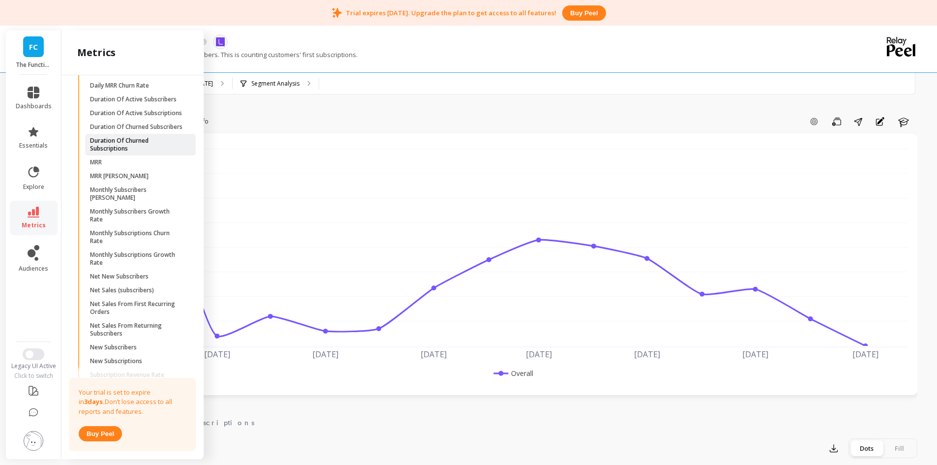
scroll to position [489, 0]
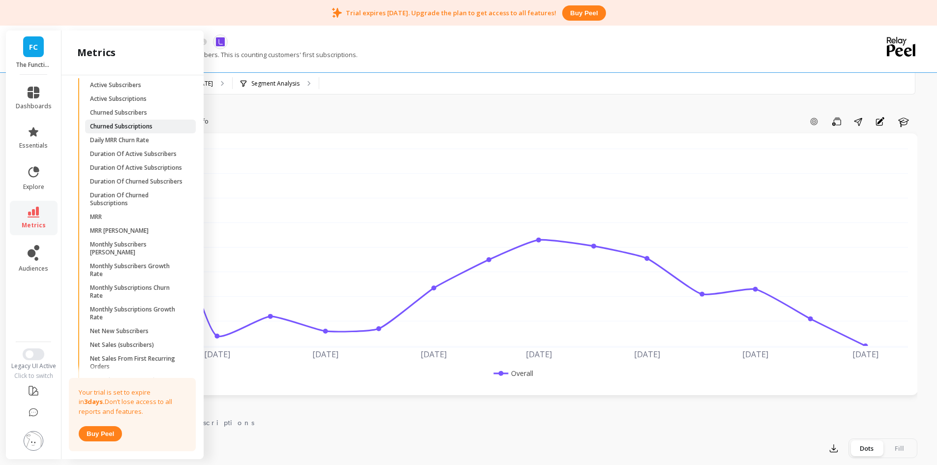
click at [153, 130] on p "Churned Subscriptions" at bounding box center [121, 127] width 62 height 8
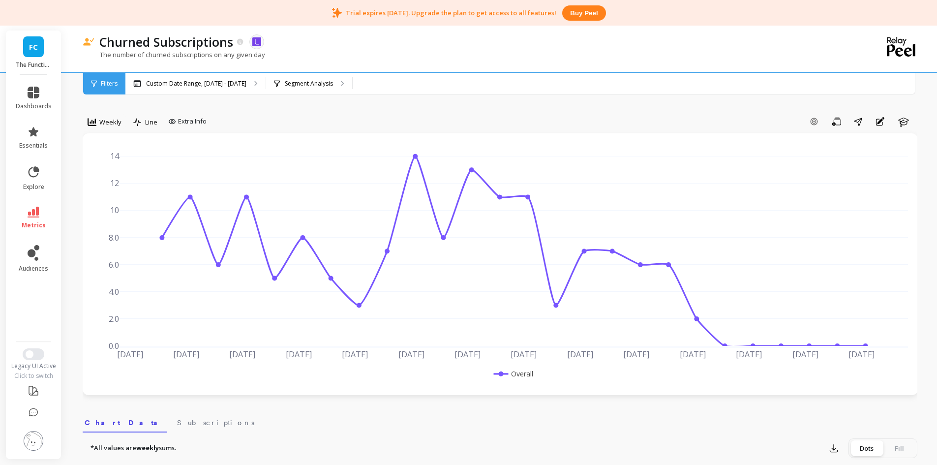
click at [96, 115] on div "Weekly" at bounding box center [105, 122] width 40 height 17
click at [109, 200] on div "Monthly" at bounding box center [119, 200] width 56 height 9
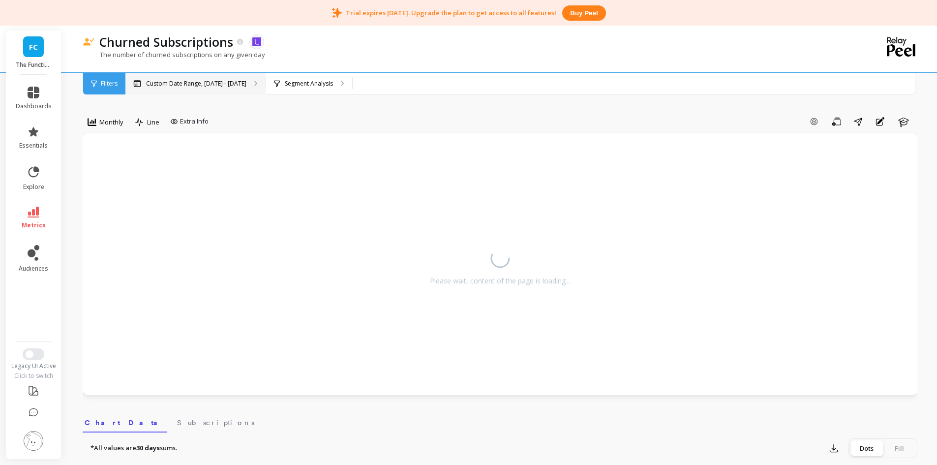
click at [210, 90] on div "Custom Date Range, [DATE] - [DATE]" at bounding box center [195, 84] width 140 height 22
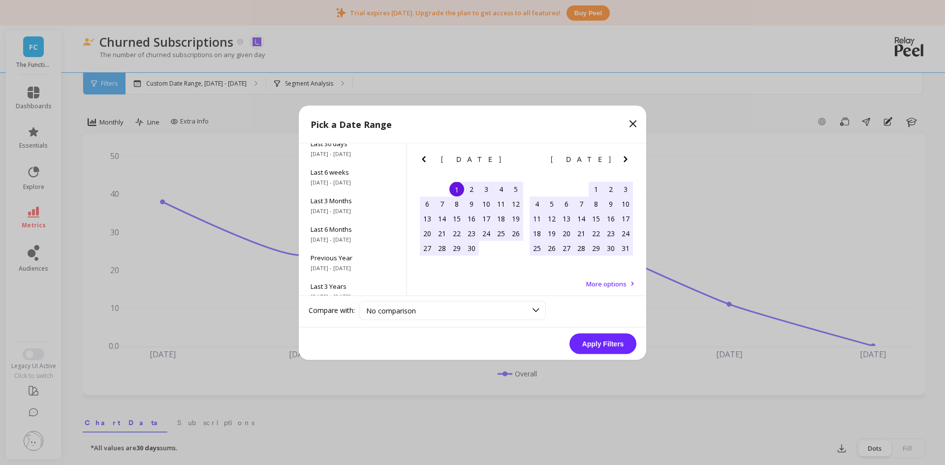
scroll to position [133, 0]
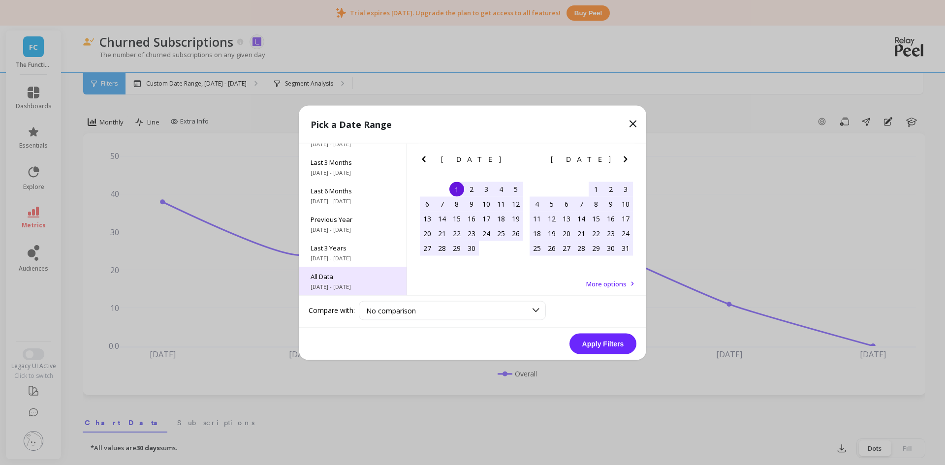
click at [328, 278] on span "All Data" at bounding box center [352, 276] width 84 height 9
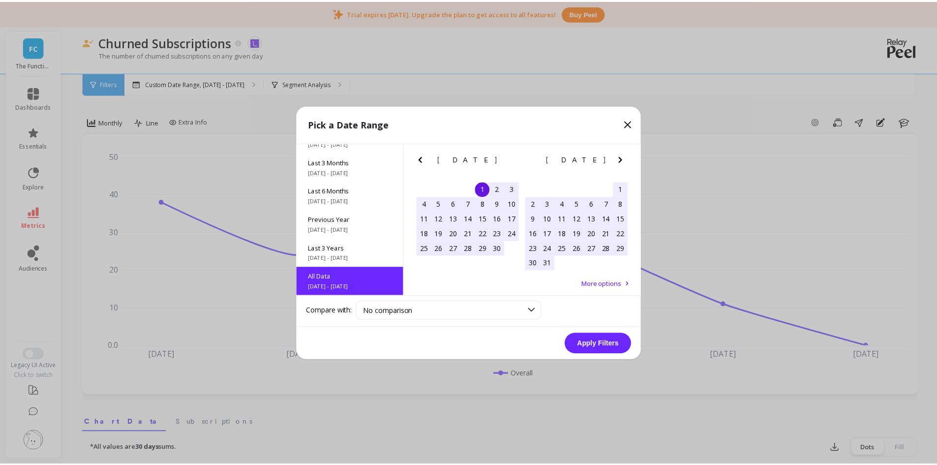
scroll to position [0, 0]
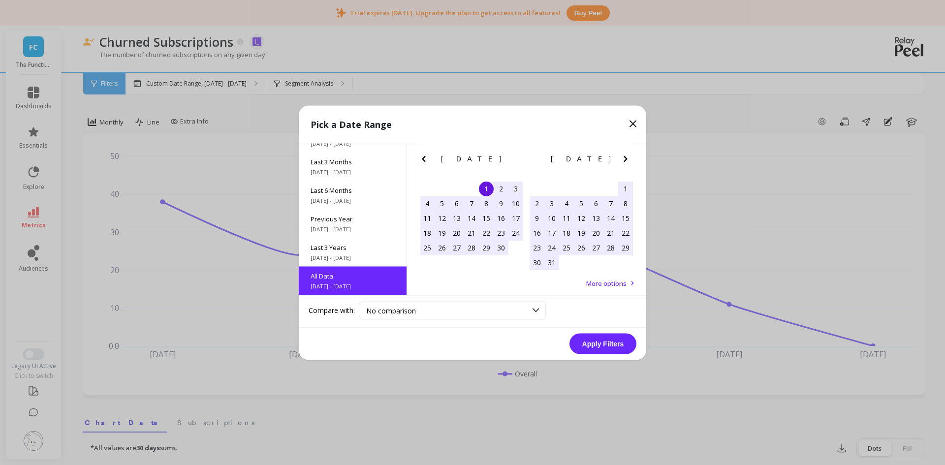
click at [620, 347] on button "Apply Filters" at bounding box center [602, 343] width 67 height 21
